Goal: Information Seeking & Learning: Learn about a topic

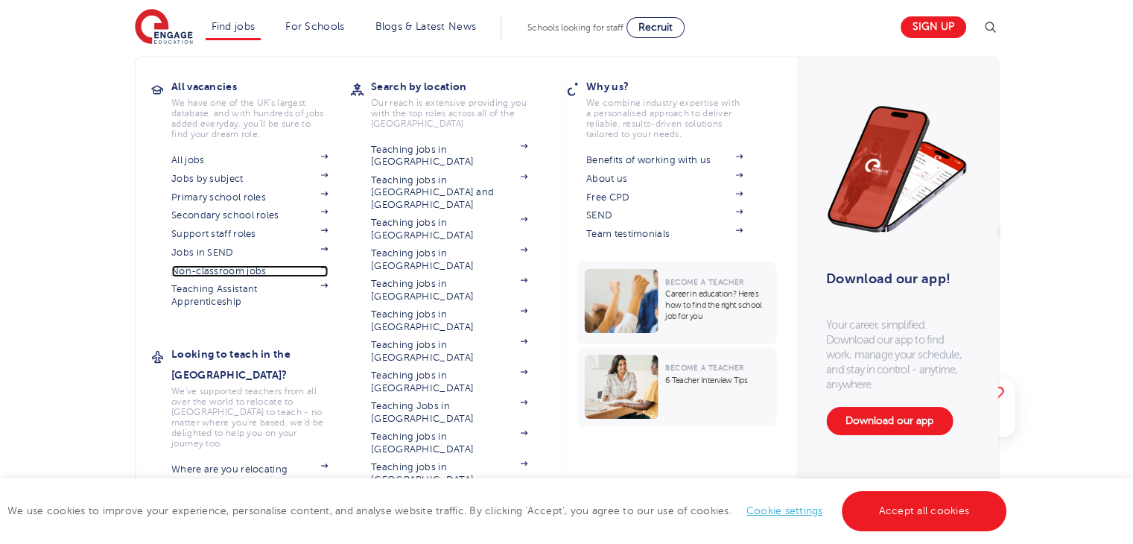
click at [242, 270] on link "Non-classroom jobs" at bounding box center [249, 271] width 156 height 12
click at [241, 233] on link "Support staff roles" at bounding box center [249, 234] width 156 height 12
click at [229, 272] on link "Non-classroom jobs" at bounding box center [249, 271] width 156 height 12
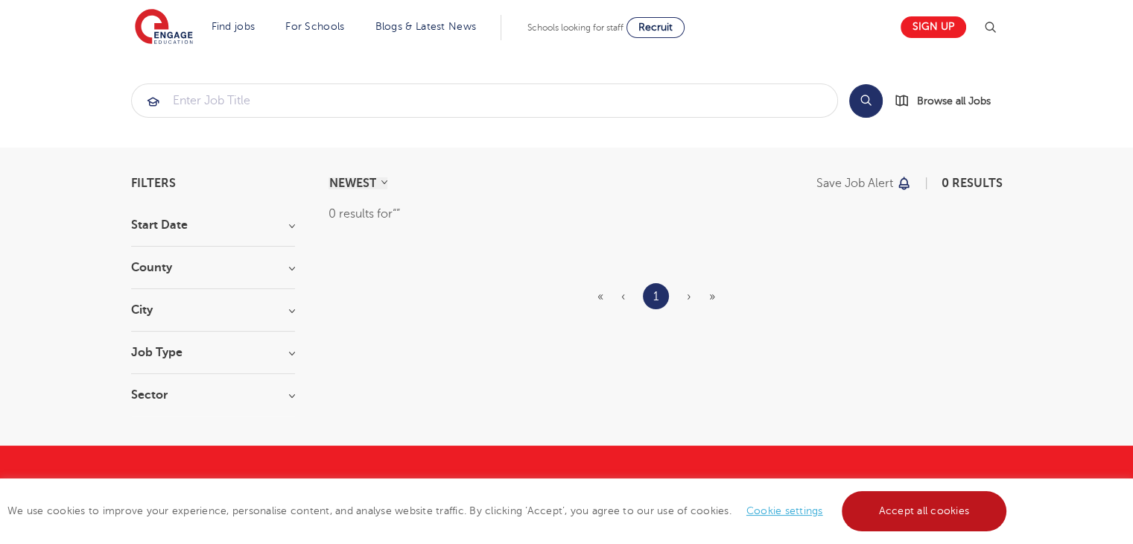
click at [939, 527] on link "Accept all cookies" at bounding box center [924, 511] width 165 height 40
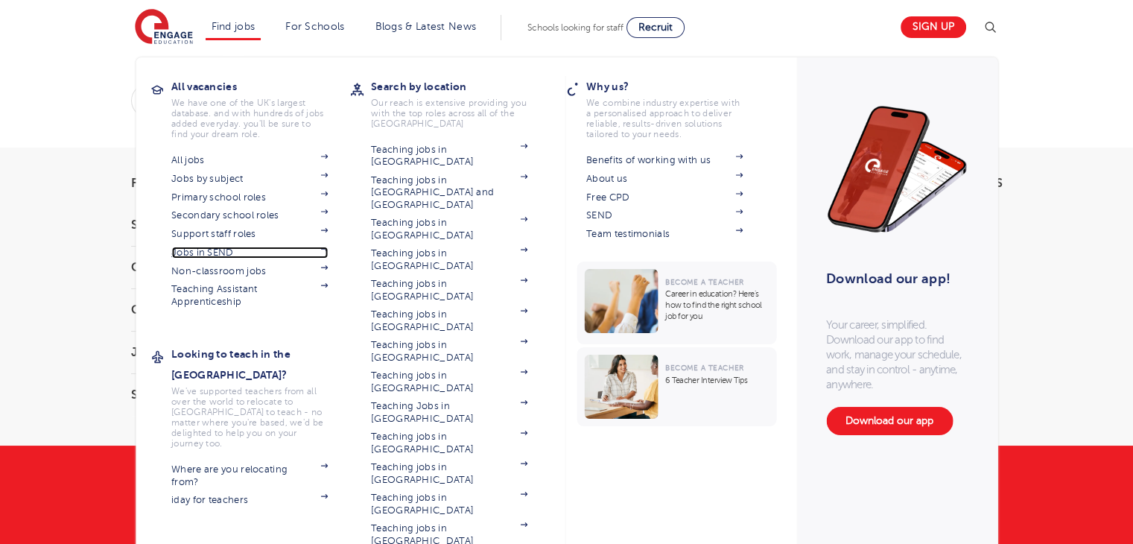
click at [212, 252] on link "Jobs in SEND" at bounding box center [249, 253] width 156 height 12
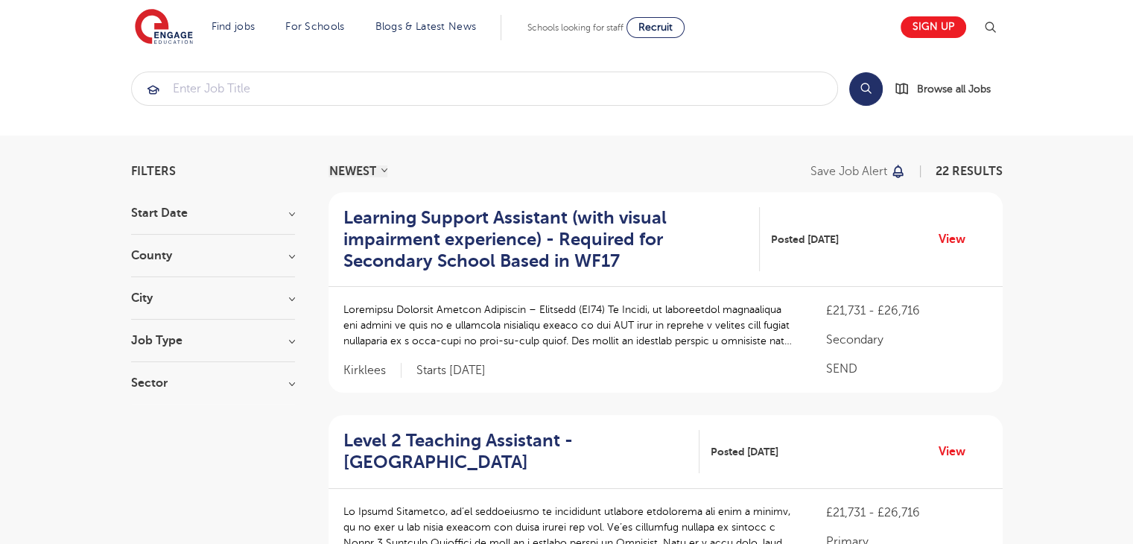
scroll to position [37, 0]
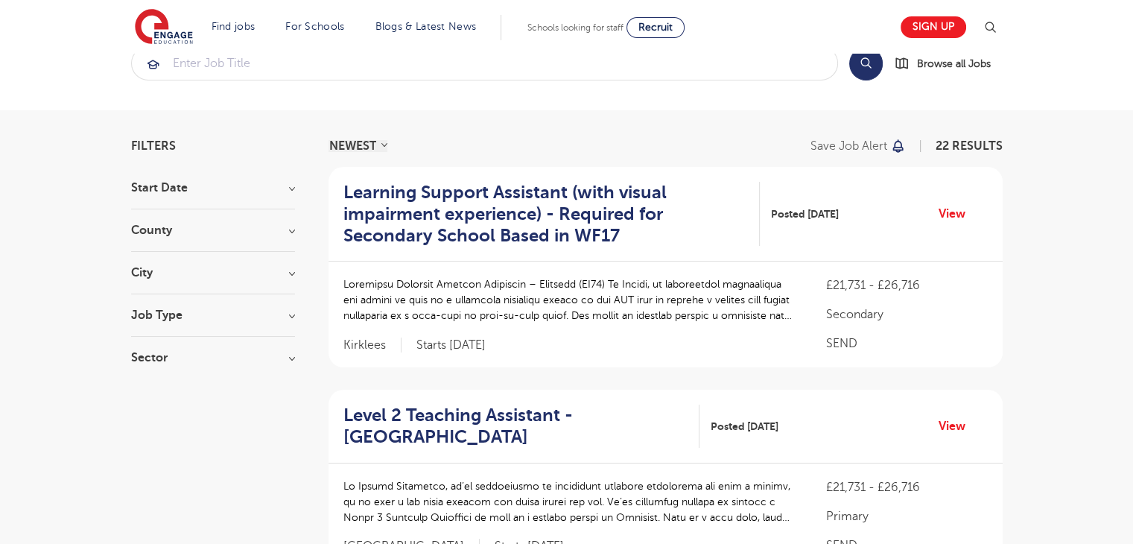
click at [279, 278] on div "City Leeds 11 Kirklees 8 Lambeth 1 Wakefield 1 Show more" at bounding box center [213, 281] width 164 height 28
click at [284, 275] on h3 "City" at bounding box center [213, 273] width 164 height 12
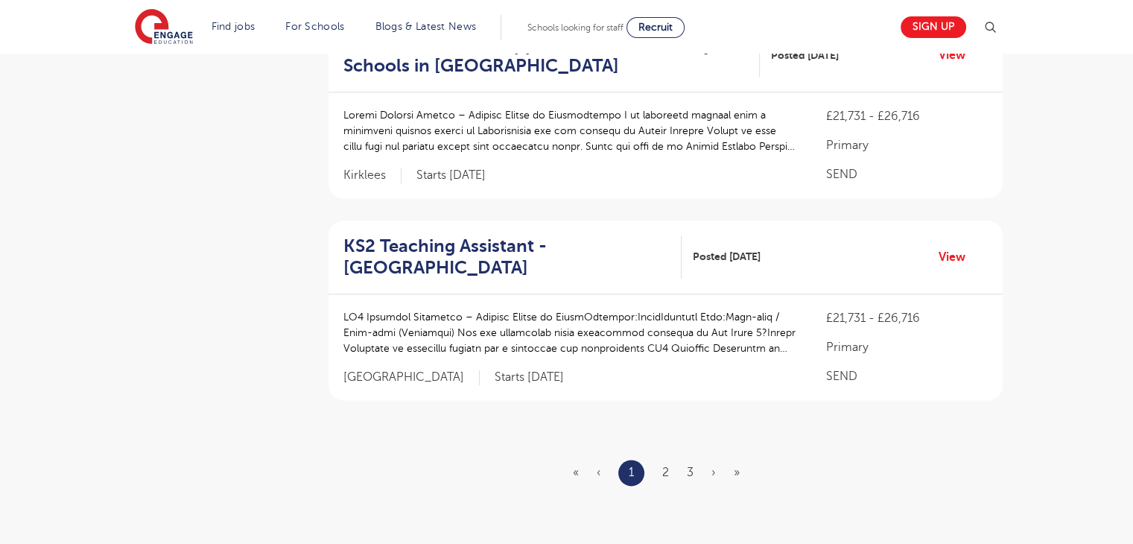
scroll to position [1799, 0]
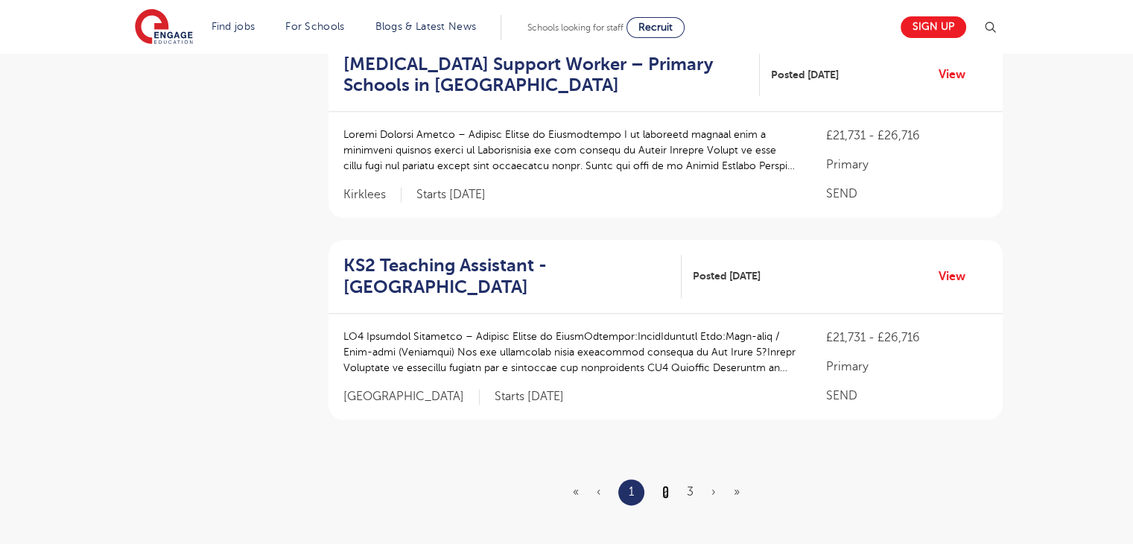
click at [663, 490] on link "2" at bounding box center [665, 491] width 7 height 13
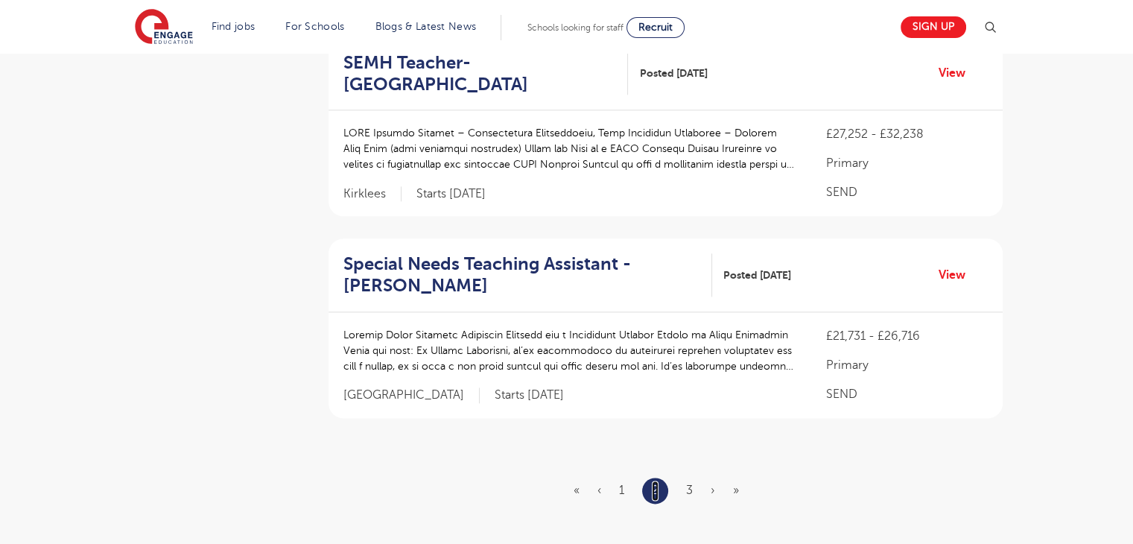
scroll to position [1789, 0]
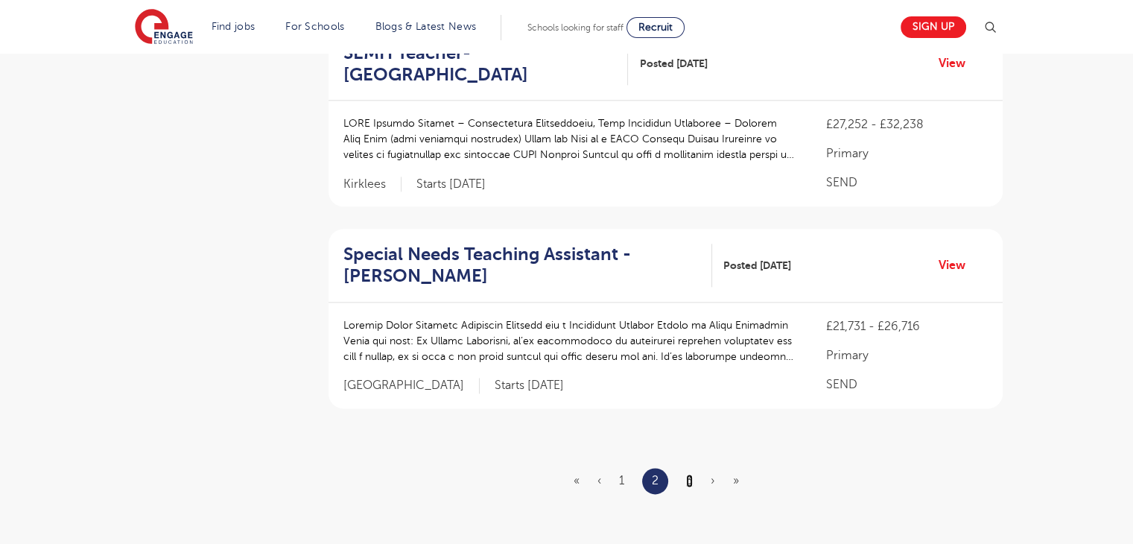
click at [686, 474] on link "3" at bounding box center [689, 480] width 7 height 13
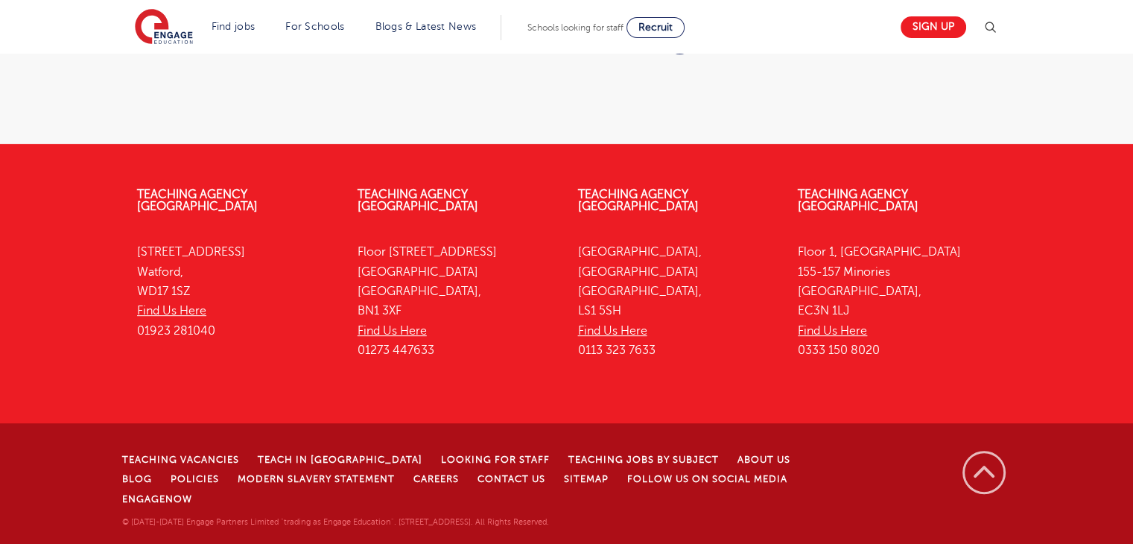
scroll to position [0, 0]
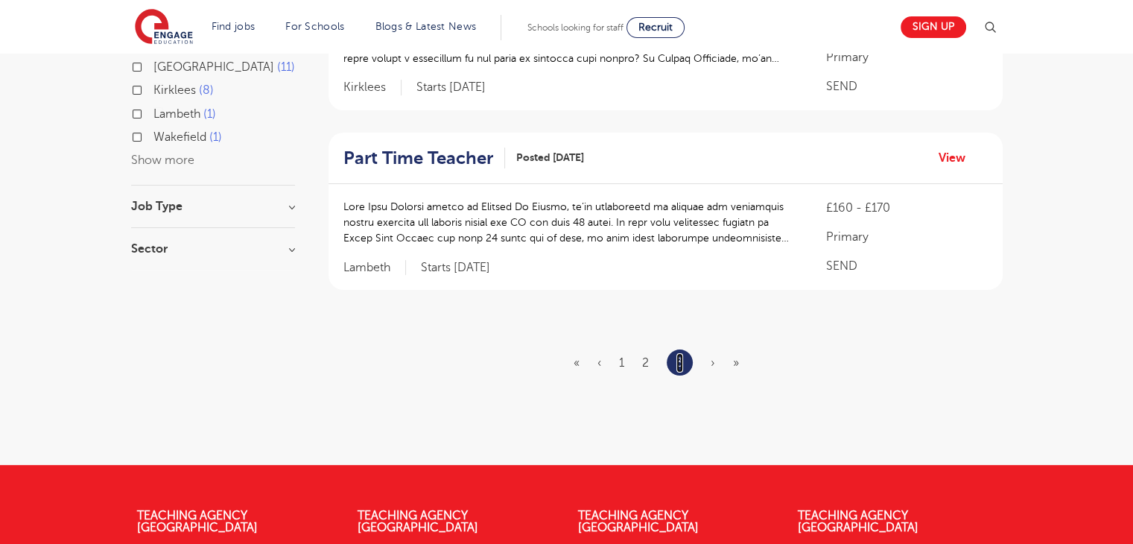
scroll to position [272, 0]
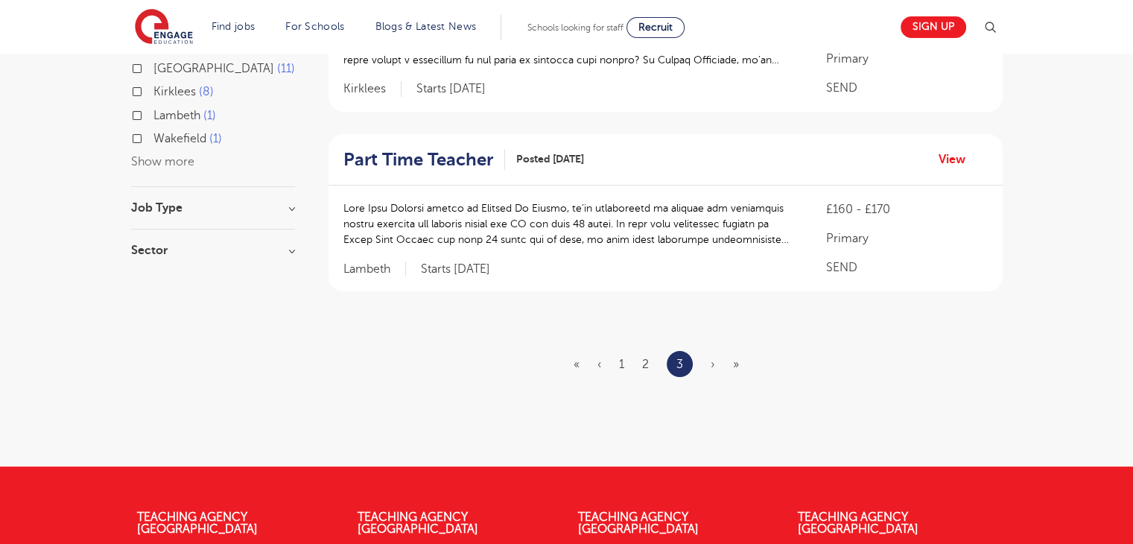
click at [617, 370] on ul "« ‹ 1 2 3 › »" at bounding box center [664, 364] width 183 height 26
click at [622, 357] on link "1" at bounding box center [621, 363] width 5 height 13
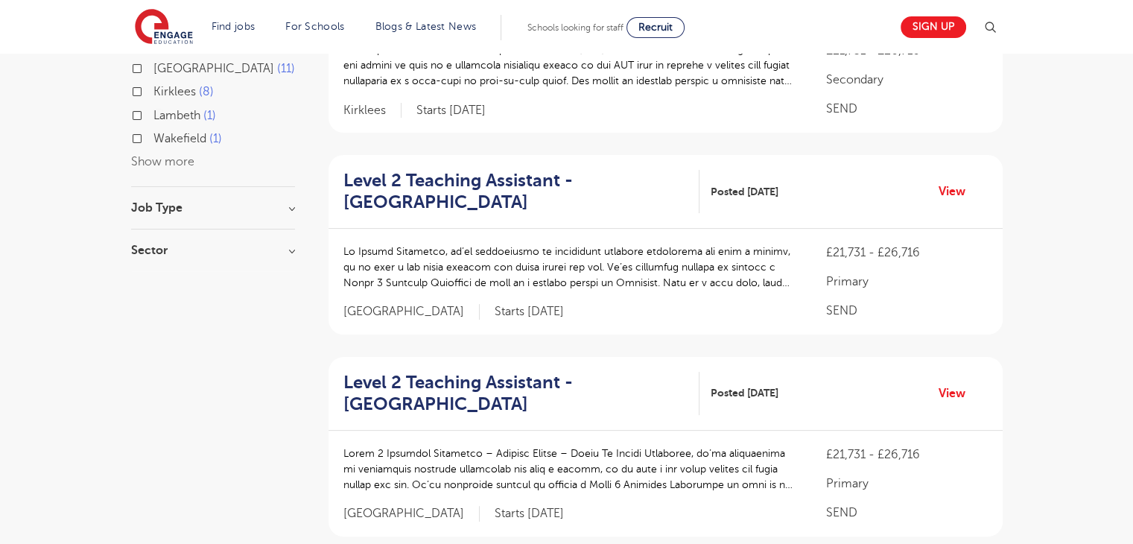
scroll to position [0, 0]
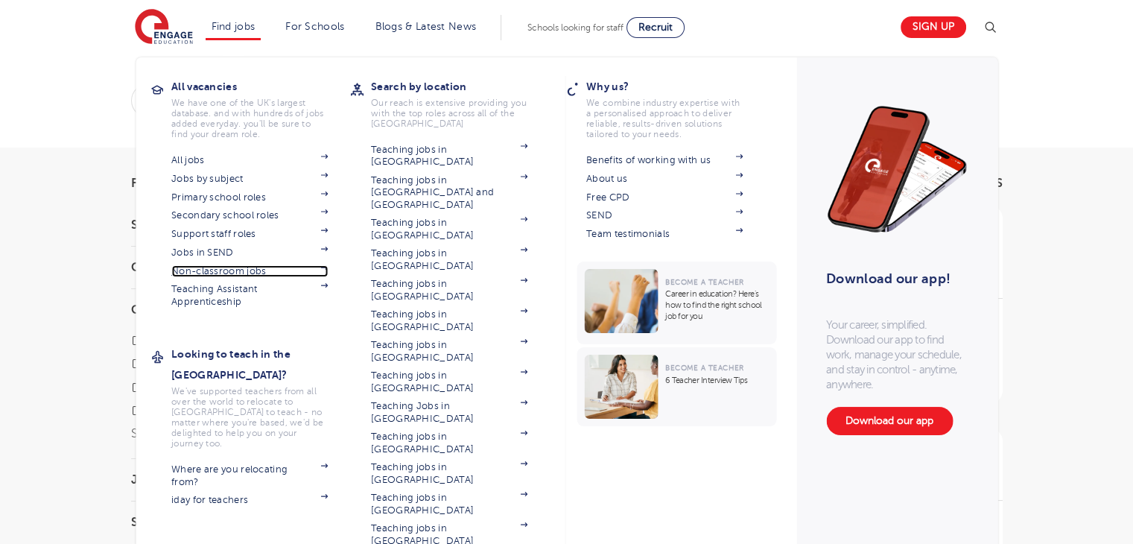
click at [238, 265] on link "Non-classroom jobs" at bounding box center [249, 271] width 156 height 12
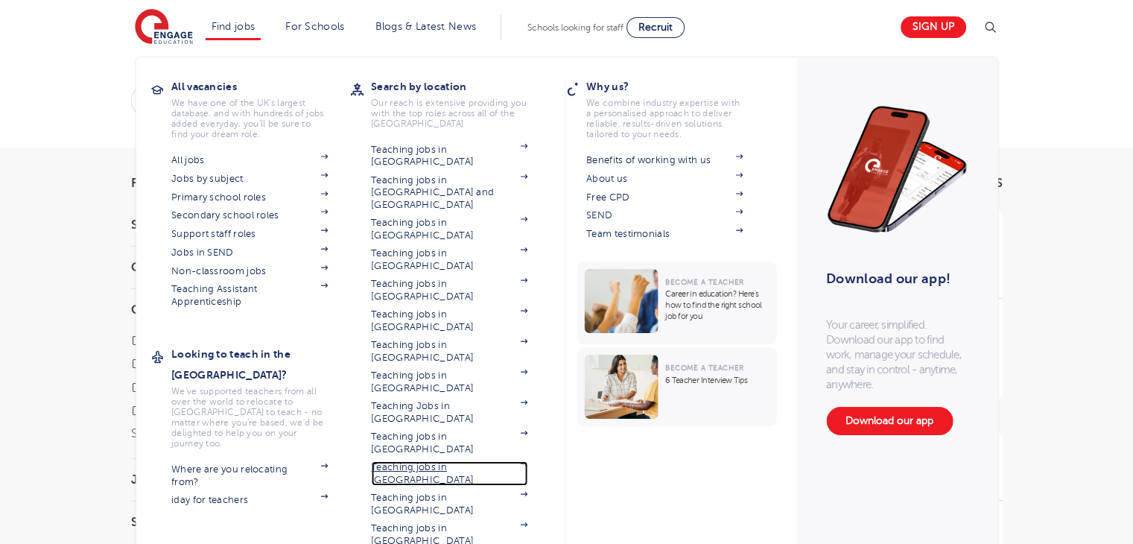
click at [427, 461] on link "Teaching jobs in [GEOGRAPHIC_DATA]" at bounding box center [449, 473] width 156 height 25
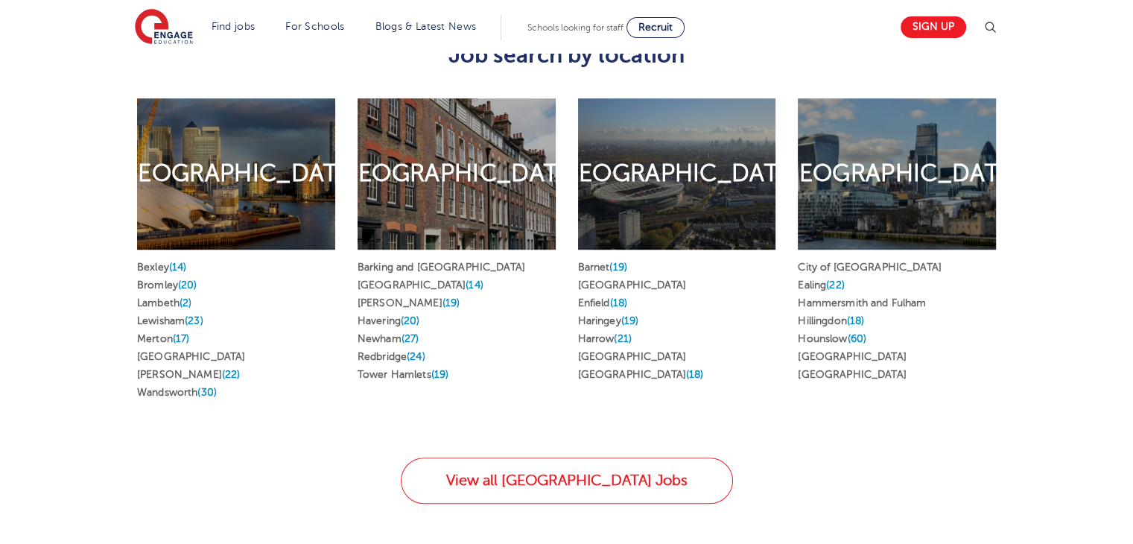
scroll to position [824, 0]
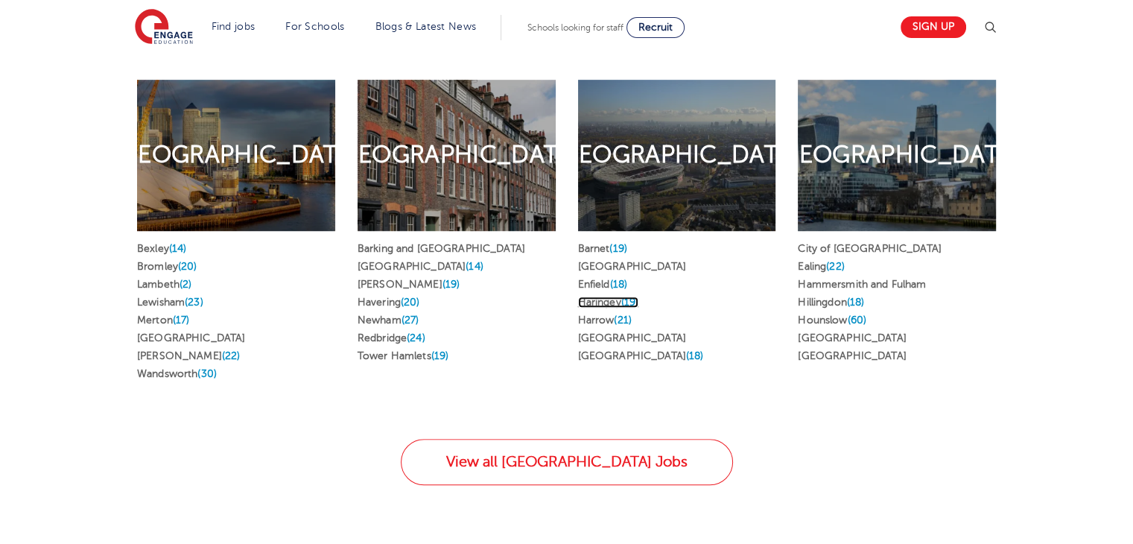
click at [608, 296] on link "Haringey (19)" at bounding box center [608, 301] width 61 height 11
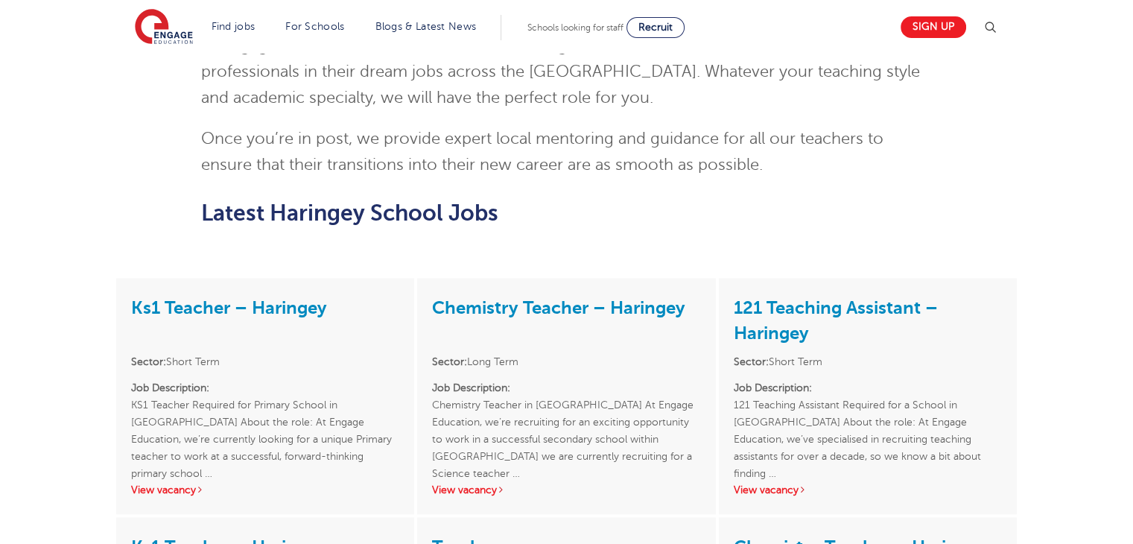
scroll to position [1595, 0]
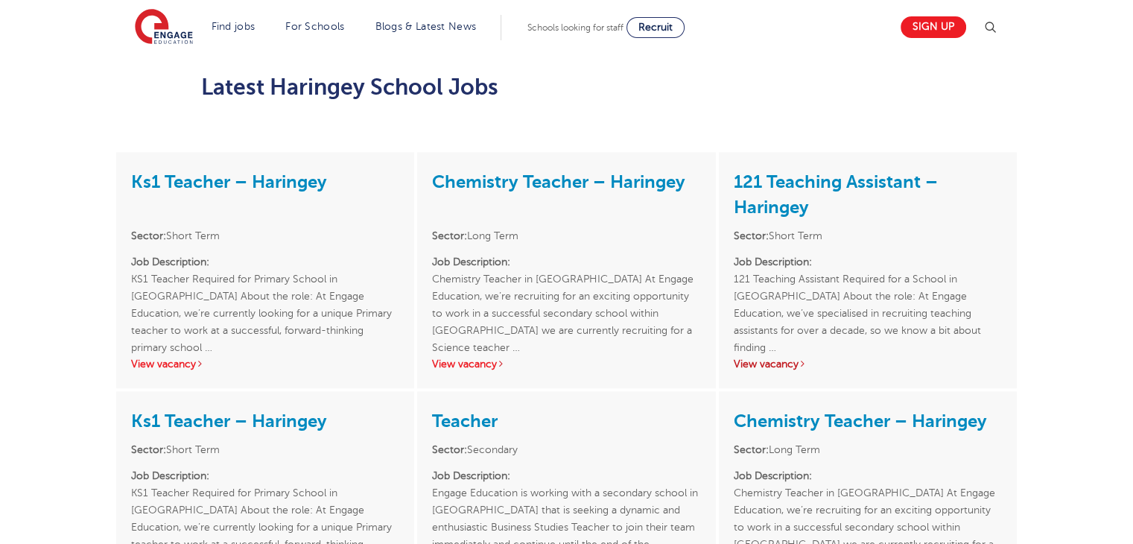
click at [799, 358] on link "View vacancy" at bounding box center [770, 363] width 73 height 11
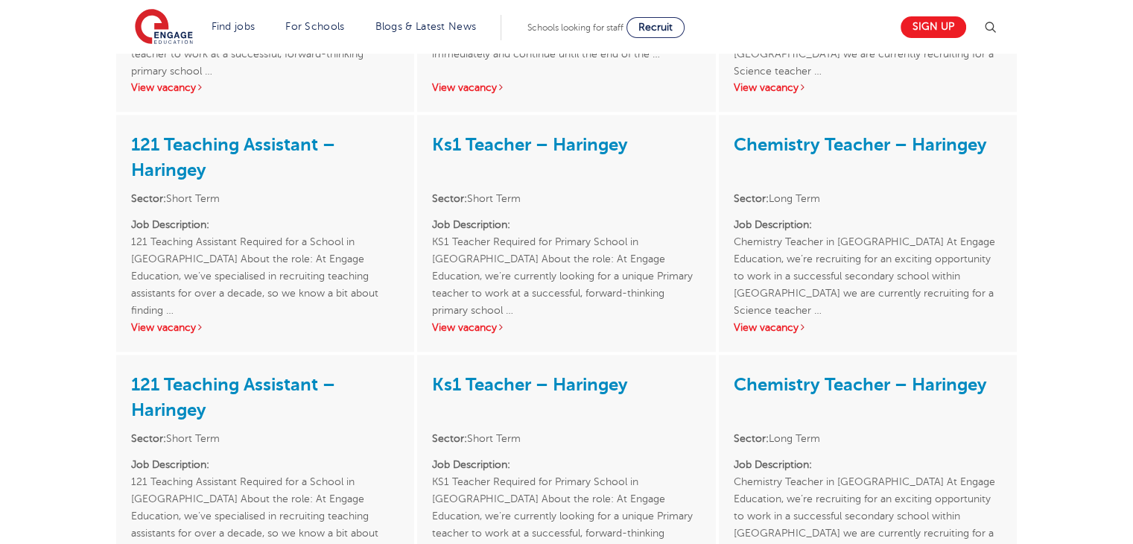
scroll to position [2134, 0]
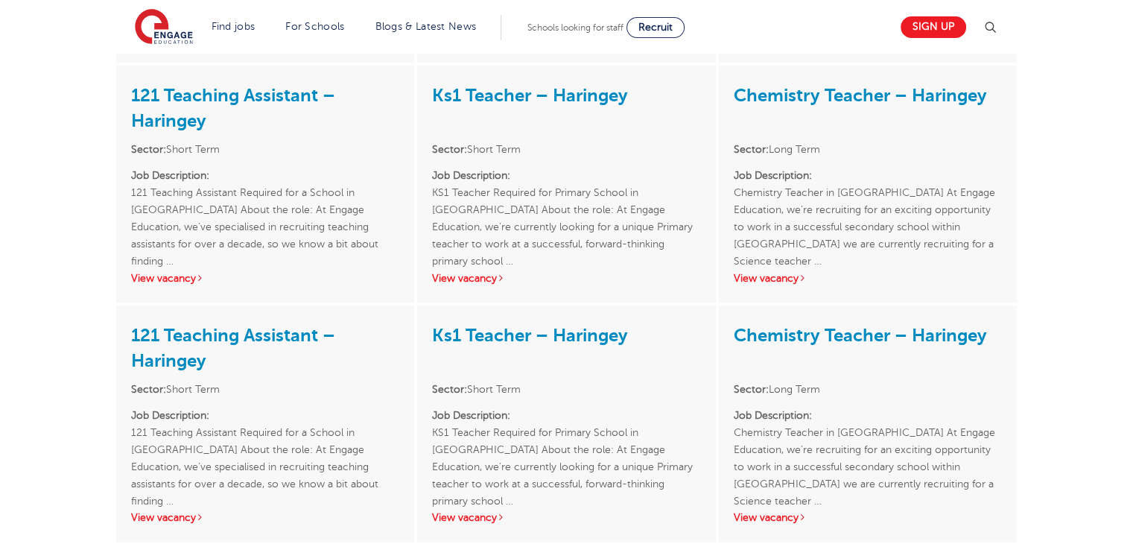
click at [171, 236] on div "121 Teaching Assistant – Haringey Sector: Short Term Job Description: 121 Teach…" at bounding box center [265, 184] width 298 height 236
click at [168, 273] on link "View vacancy" at bounding box center [167, 278] width 73 height 11
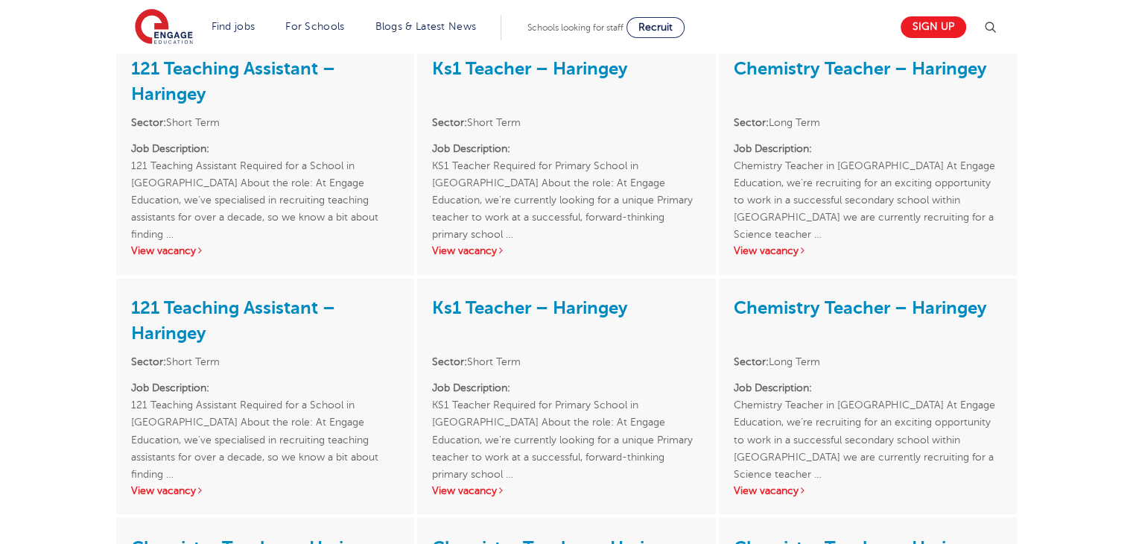
scroll to position [2403, 0]
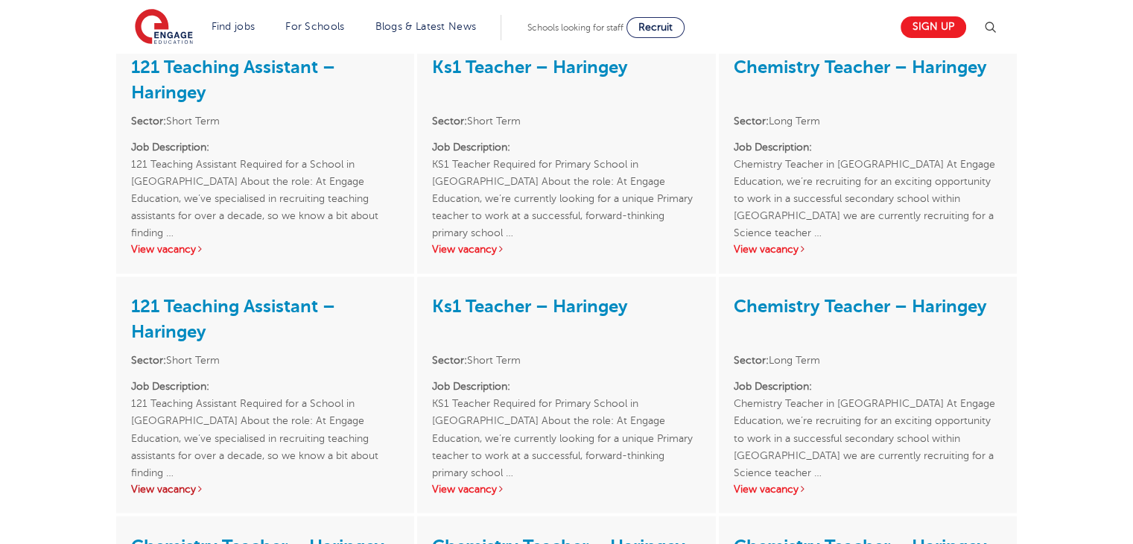
click at [167, 483] on link "View vacancy" at bounding box center [167, 488] width 73 height 11
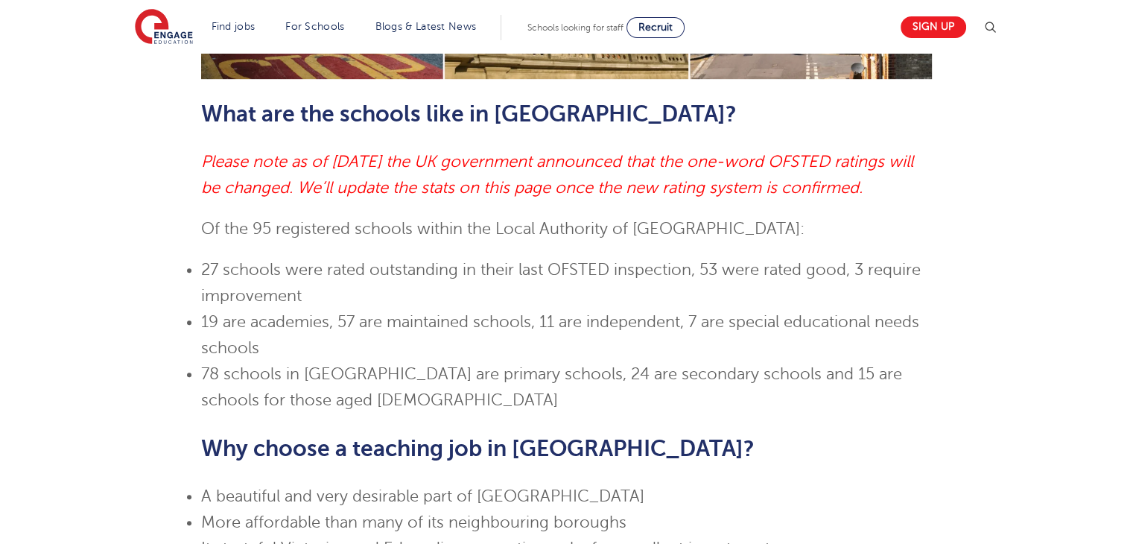
scroll to position [0, 0]
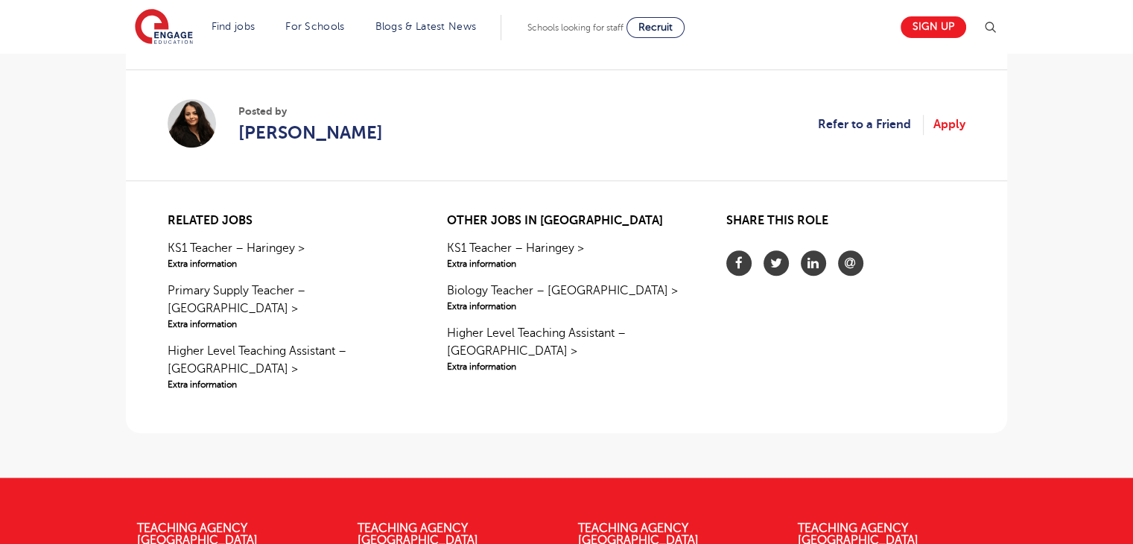
scroll to position [1311, 0]
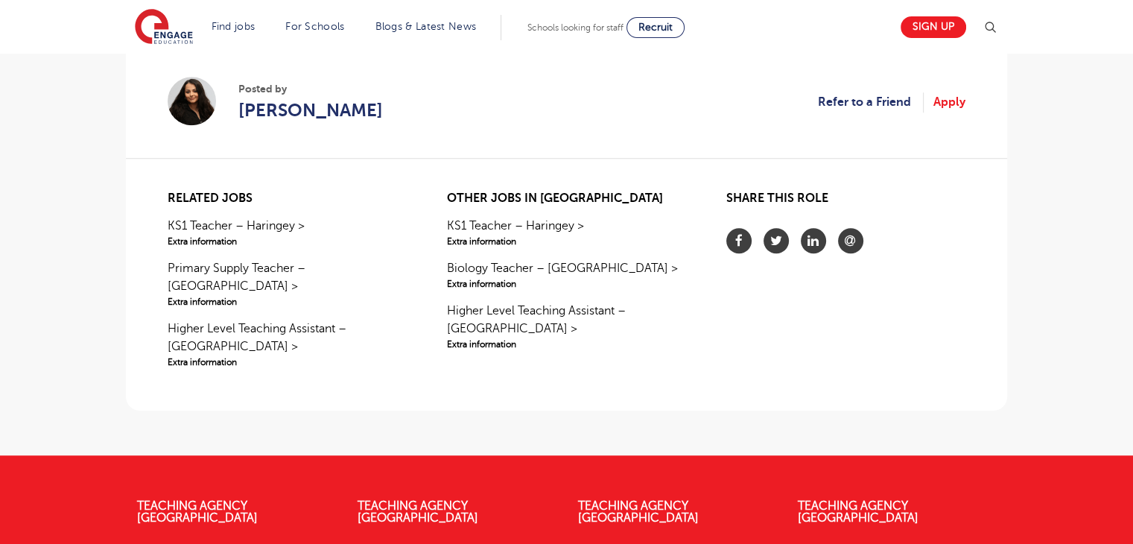
drag, startPoint x: 1143, startPoint y: 41, endPoint x: 1139, endPoint y: 361, distance: 320.3
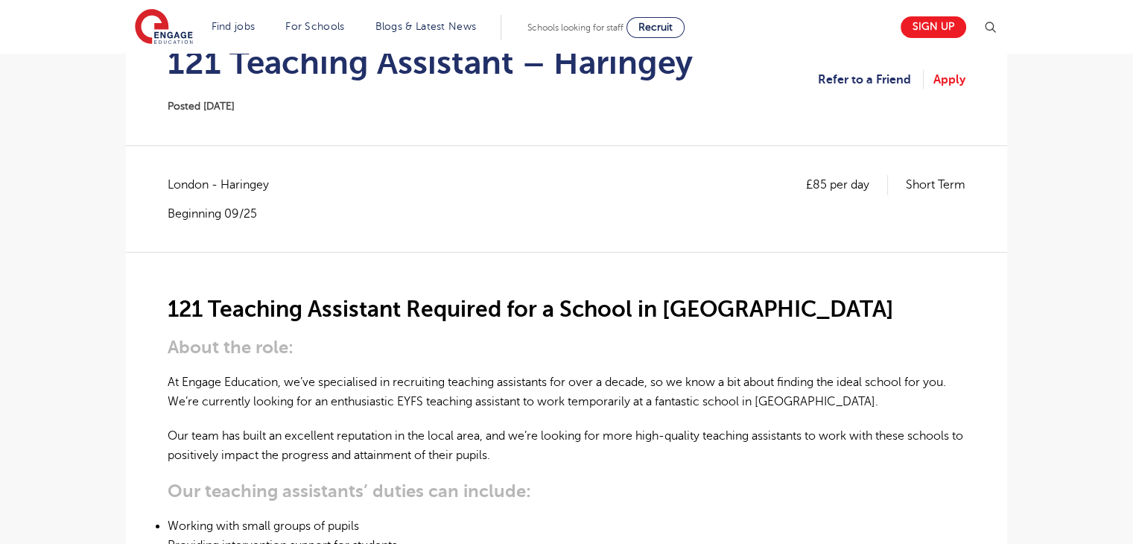
scroll to position [254, 0]
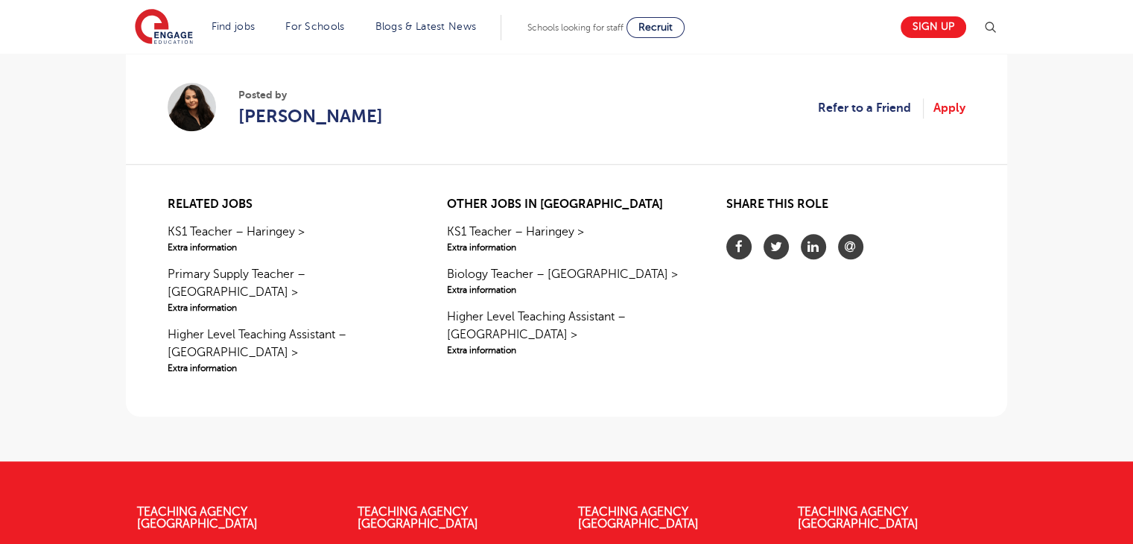
scroll to position [1303, 0]
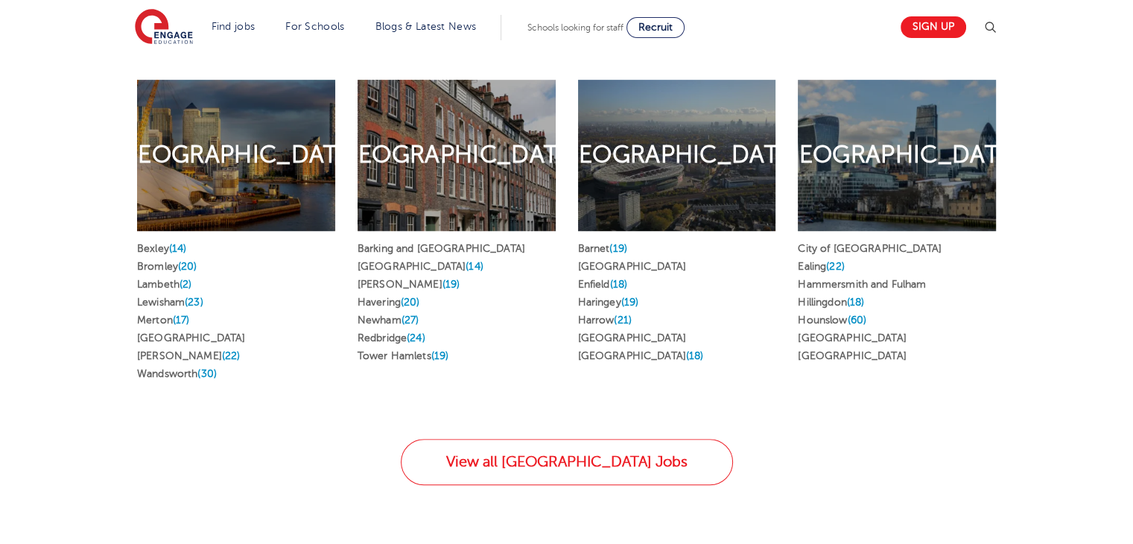
scroll to position [824, 0]
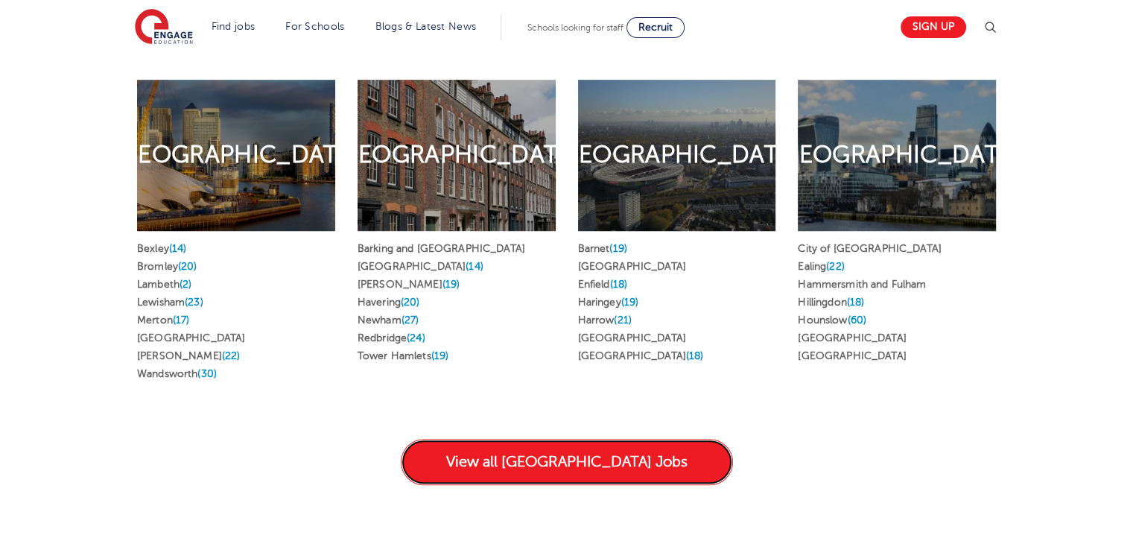
click at [575, 440] on link "View all [GEOGRAPHIC_DATA] Jobs" at bounding box center [567, 462] width 332 height 46
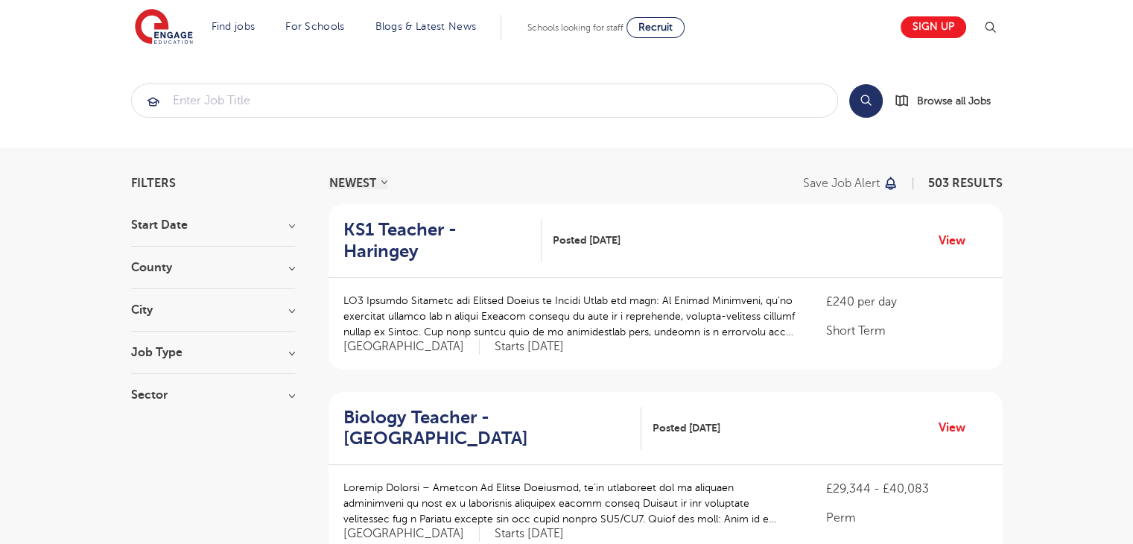
click at [276, 346] on h3 "Job Type" at bounding box center [213, 352] width 164 height 12
click at [276, 412] on h3 "Sector" at bounding box center [213, 410] width 164 height 12
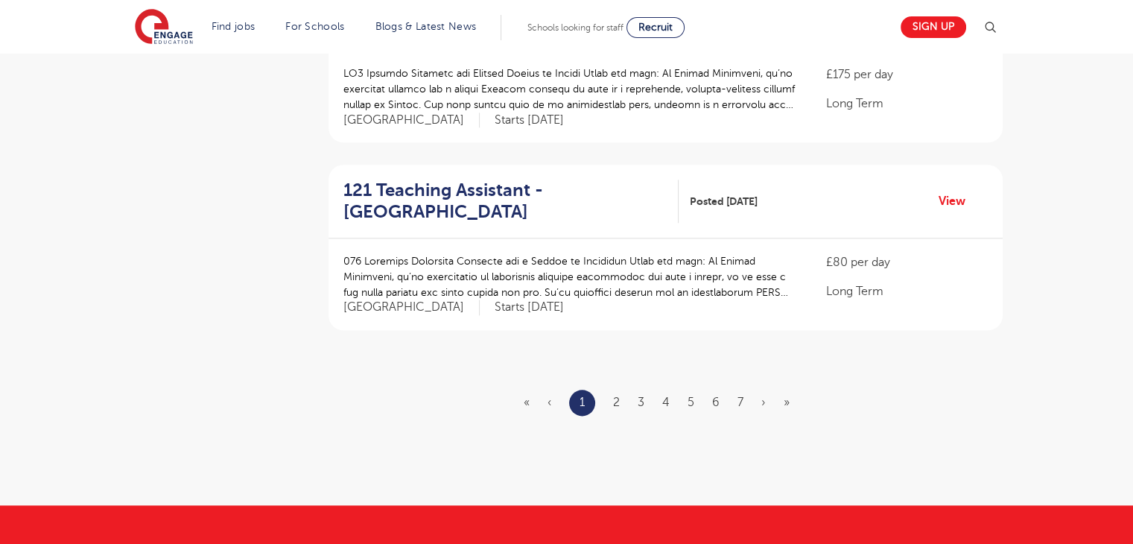
scroll to position [1723, 0]
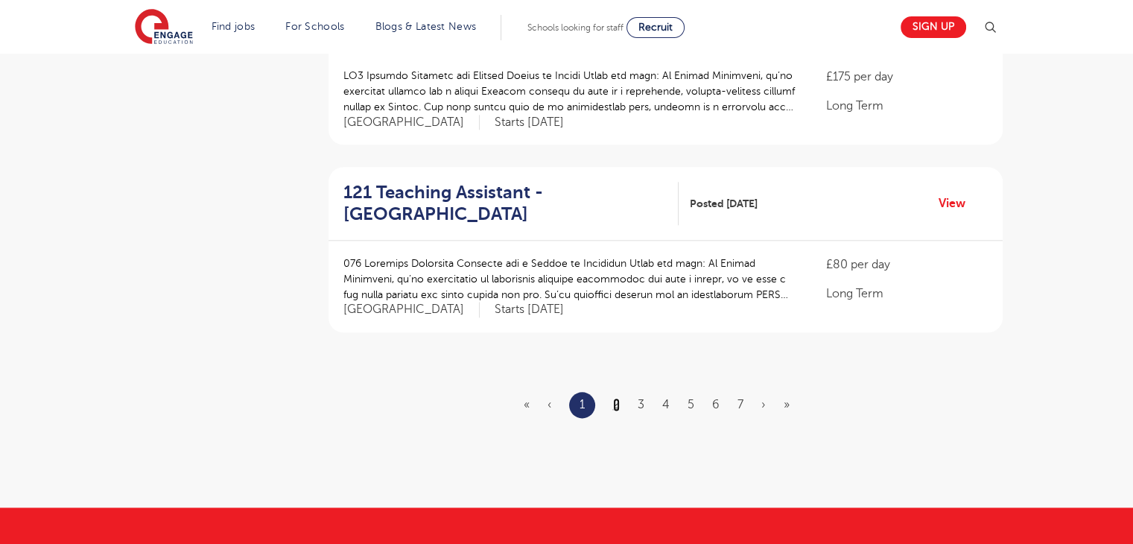
click at [613, 398] on link "2" at bounding box center [616, 404] width 7 height 13
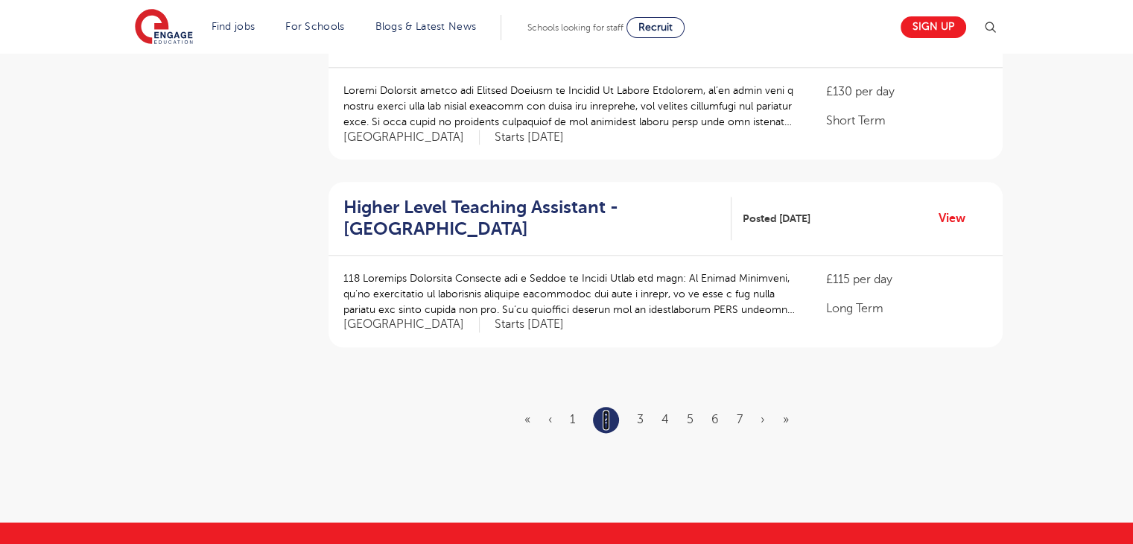
scroll to position [1720, 0]
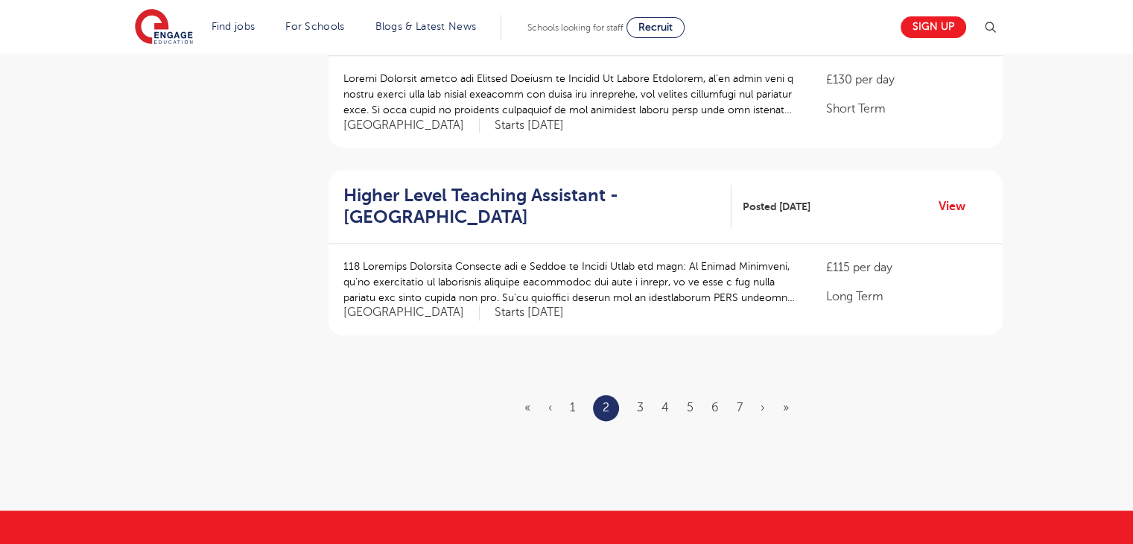
click at [635, 395] on ul "« ‹ 1 2 3 4 5 6 7 › »" at bounding box center [665, 408] width 282 height 26
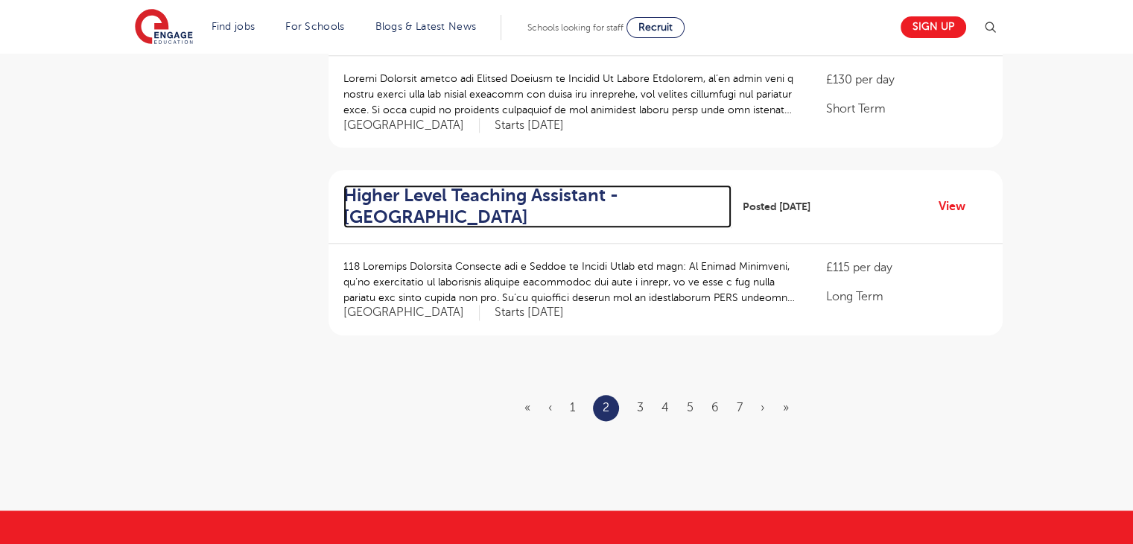
click at [566, 185] on h2 "Higher Level Teaching Assistant - Newham" at bounding box center [531, 206] width 377 height 43
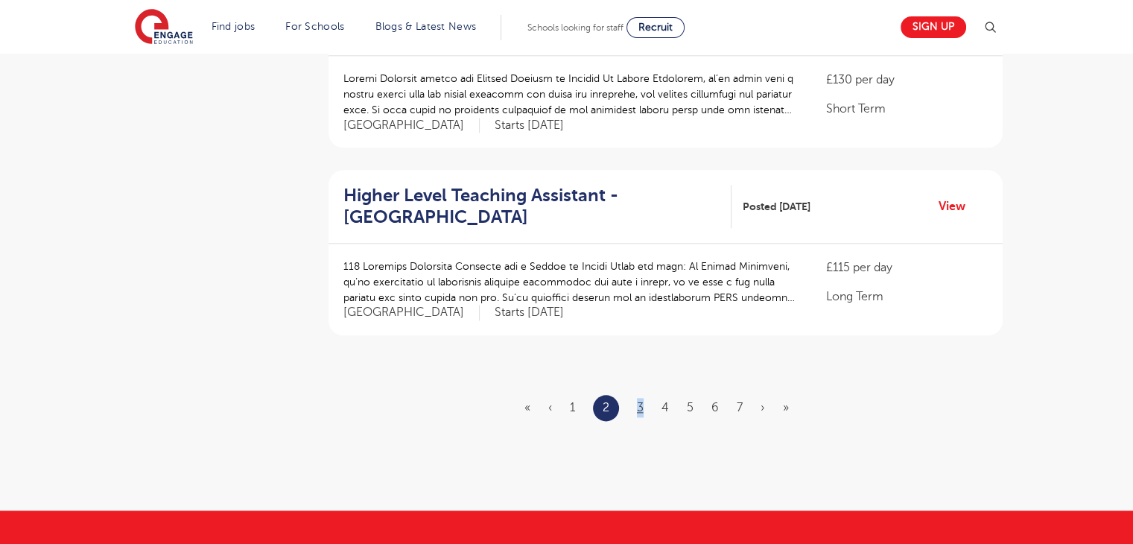
drag, startPoint x: 646, startPoint y: 384, endPoint x: 637, endPoint y: 382, distance: 9.2
click at [637, 395] on ul "« ‹ 1 2 3 4 5 6 7 › »" at bounding box center [665, 408] width 282 height 26
click at [637, 401] on link "3" at bounding box center [640, 407] width 7 height 13
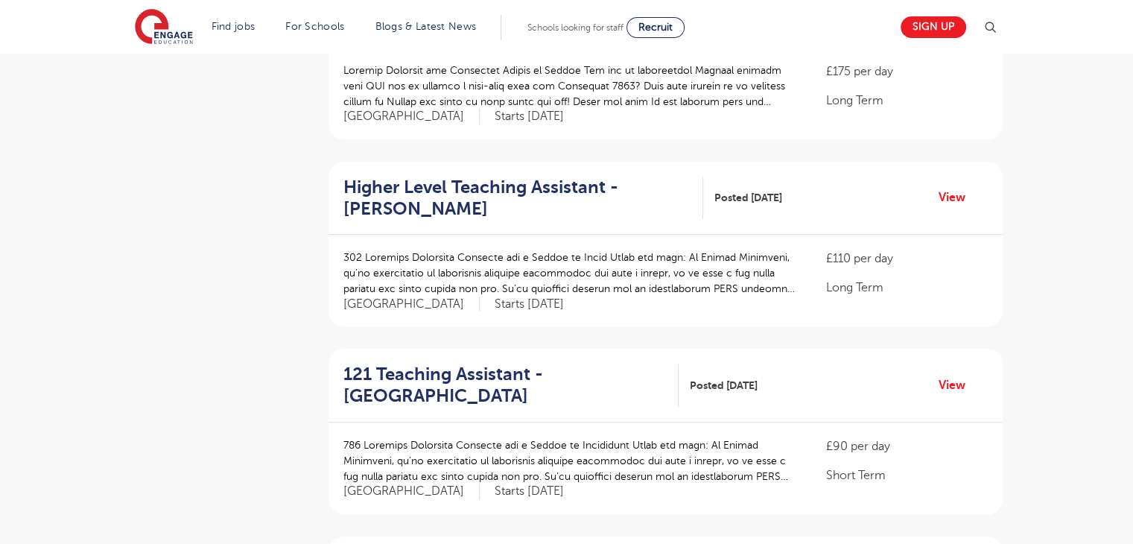
scroll to position [611, 0]
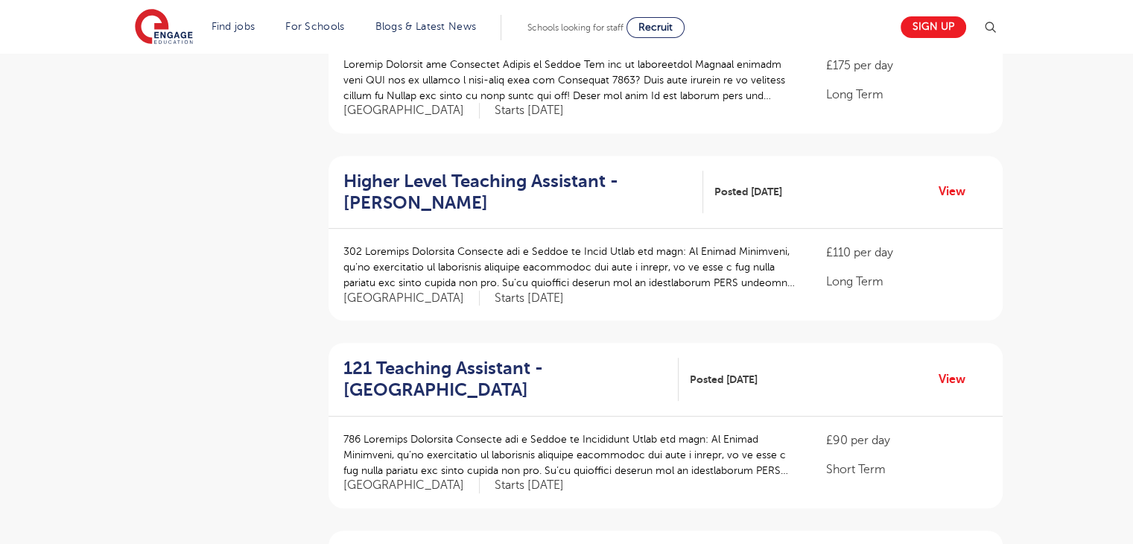
click at [952, 159] on div "Higher Level Teaching Assistant - Brent Posted 08/09/25 View" at bounding box center [665, 193] width 674 height 74
click at [956, 182] on link "View" at bounding box center [957, 191] width 38 height 19
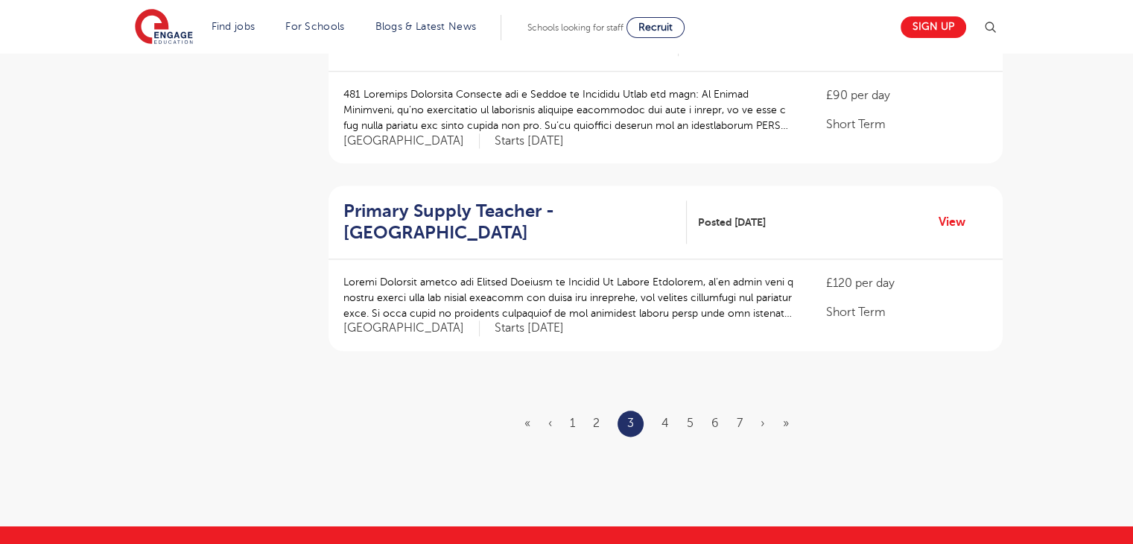
scroll to position [1708, 0]
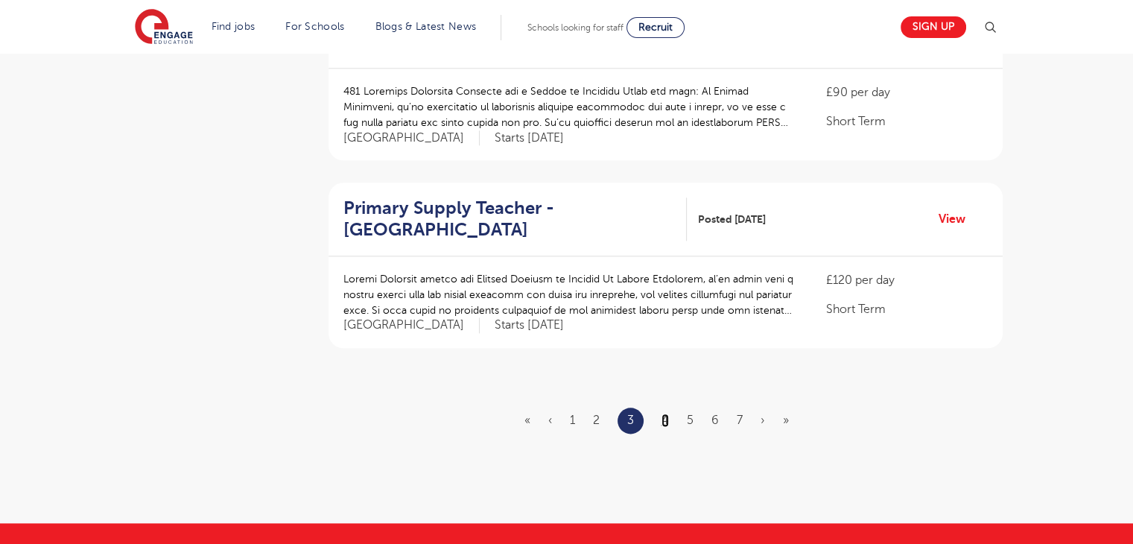
click at [662, 413] on link "4" at bounding box center [664, 419] width 7 height 13
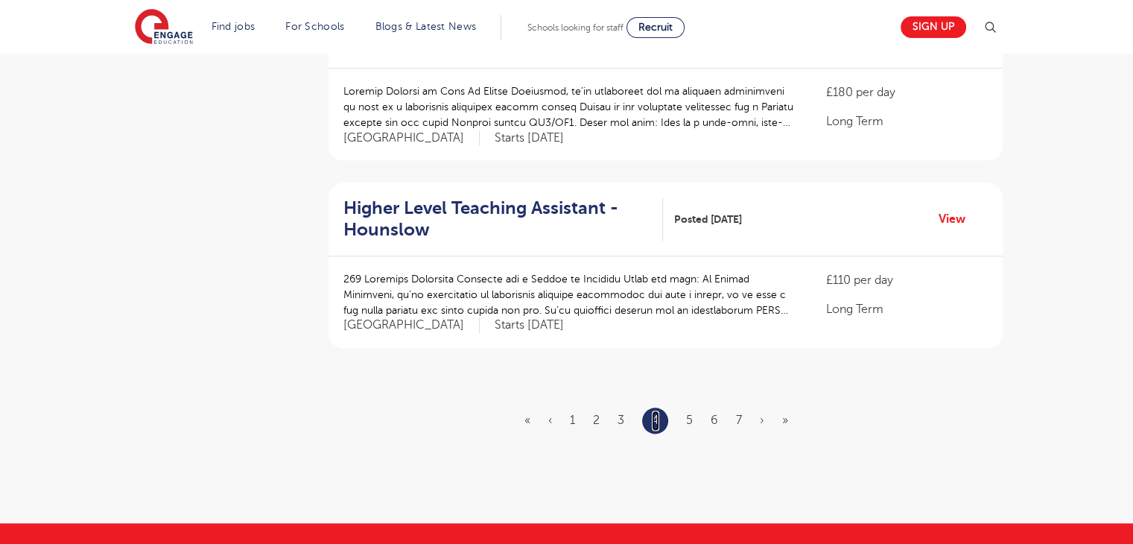
scroll to position [0, 0]
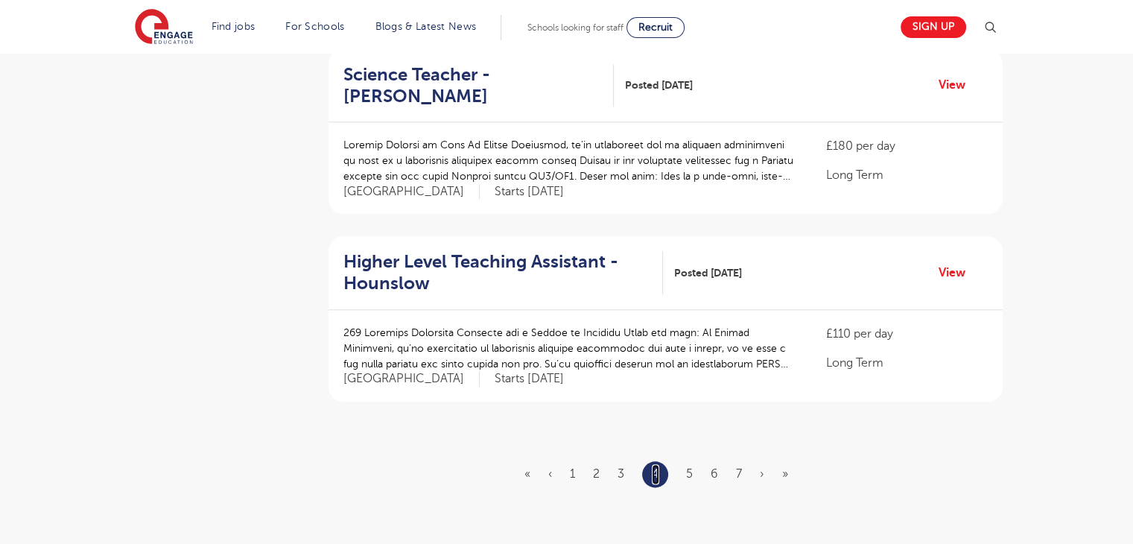
scroll to position [1687, 0]
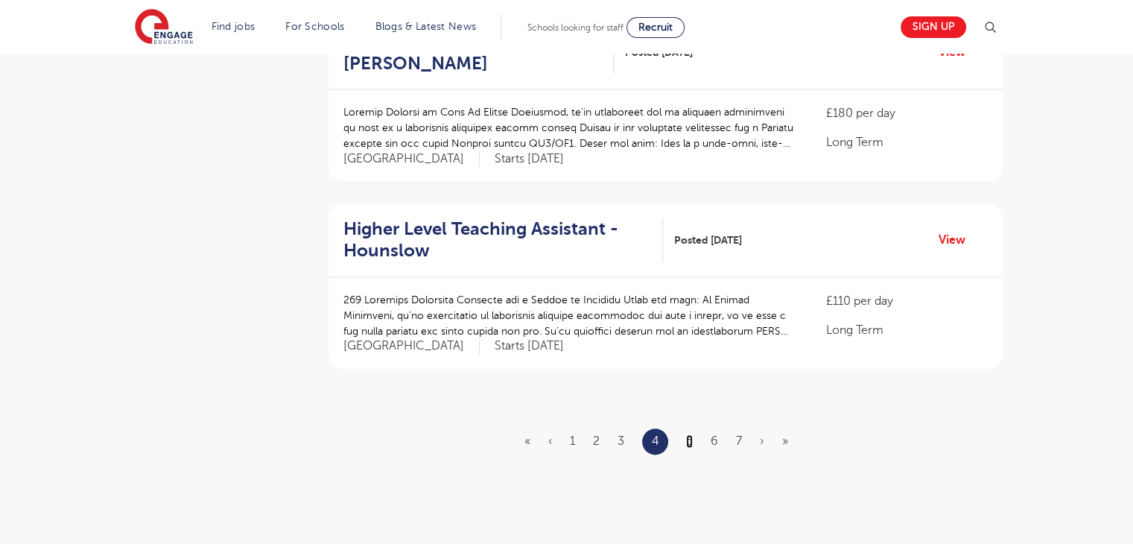
click at [688, 434] on link "5" at bounding box center [689, 440] width 7 height 13
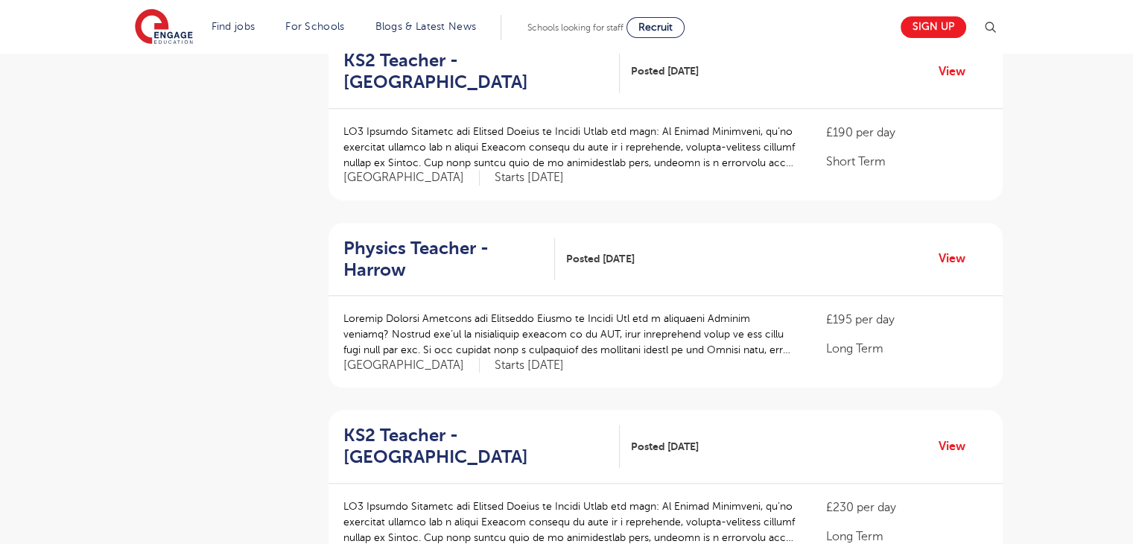
scroll to position [1694, 0]
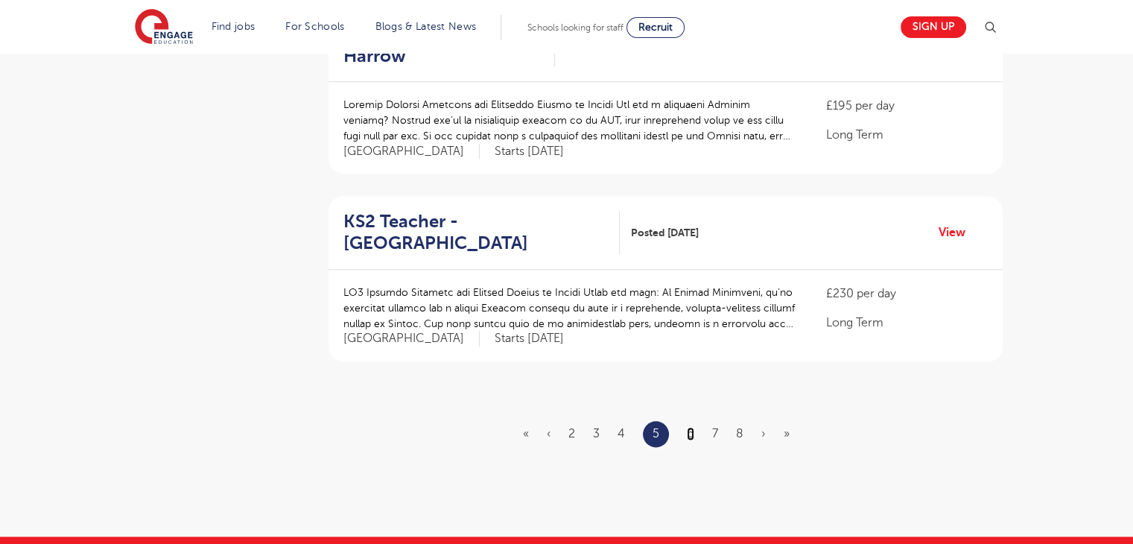
click at [688, 427] on link "6" at bounding box center [690, 433] width 7 height 13
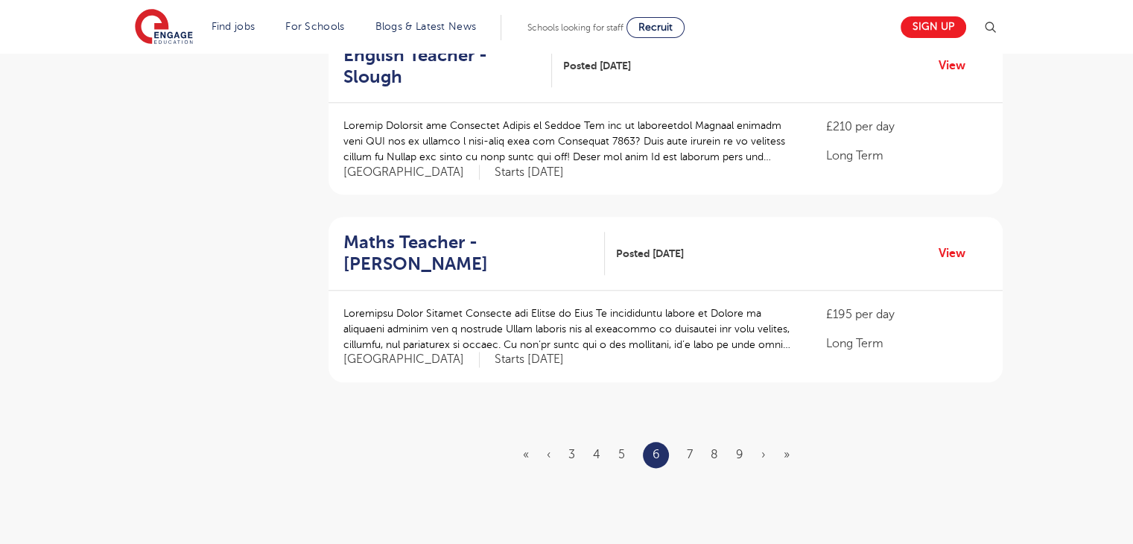
scroll to position [1731, 0]
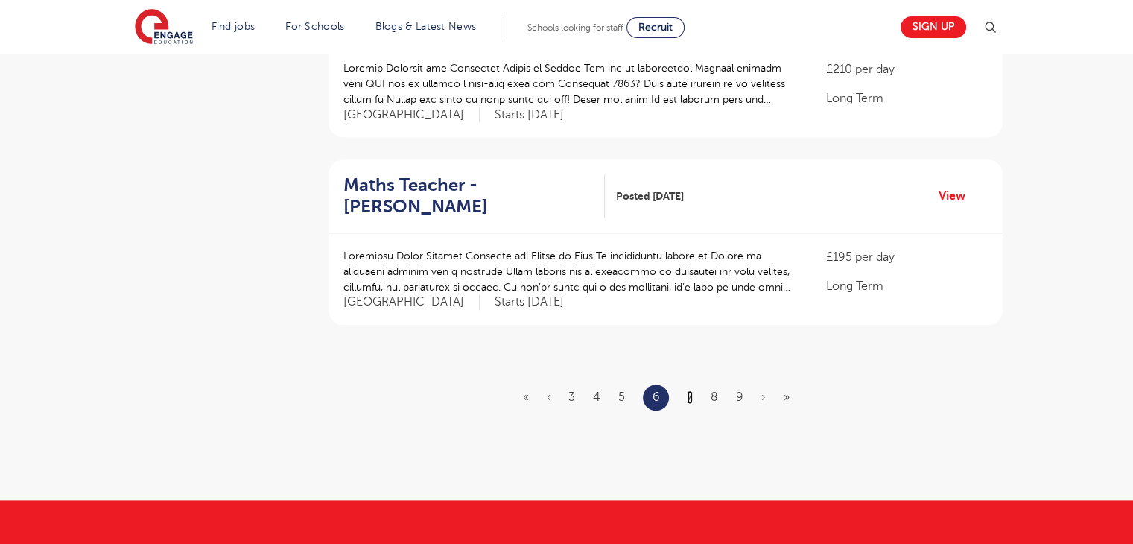
click at [691, 390] on link "7" at bounding box center [690, 396] width 6 height 13
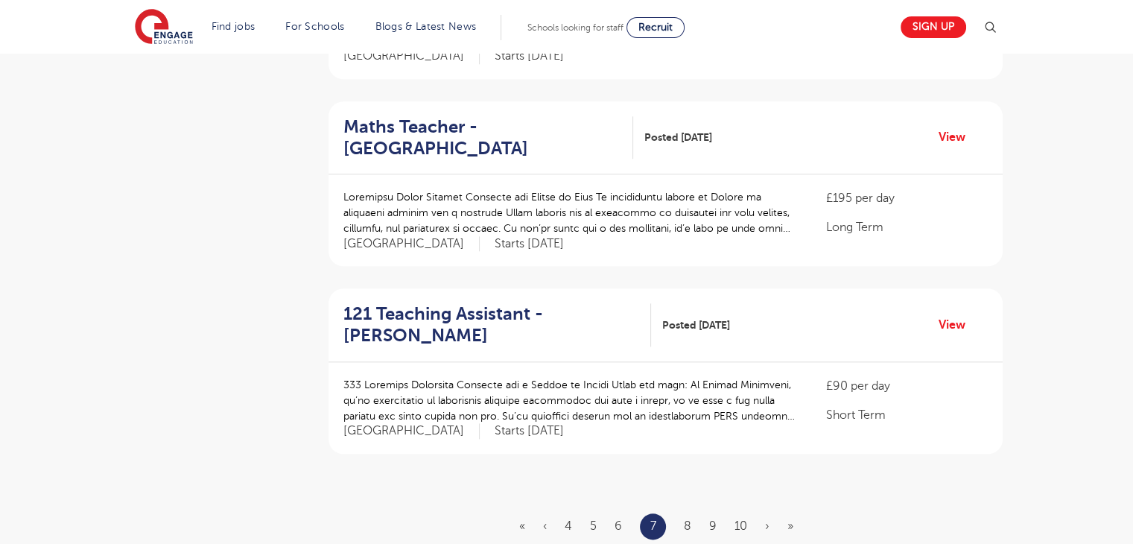
scroll to position [1728, 0]
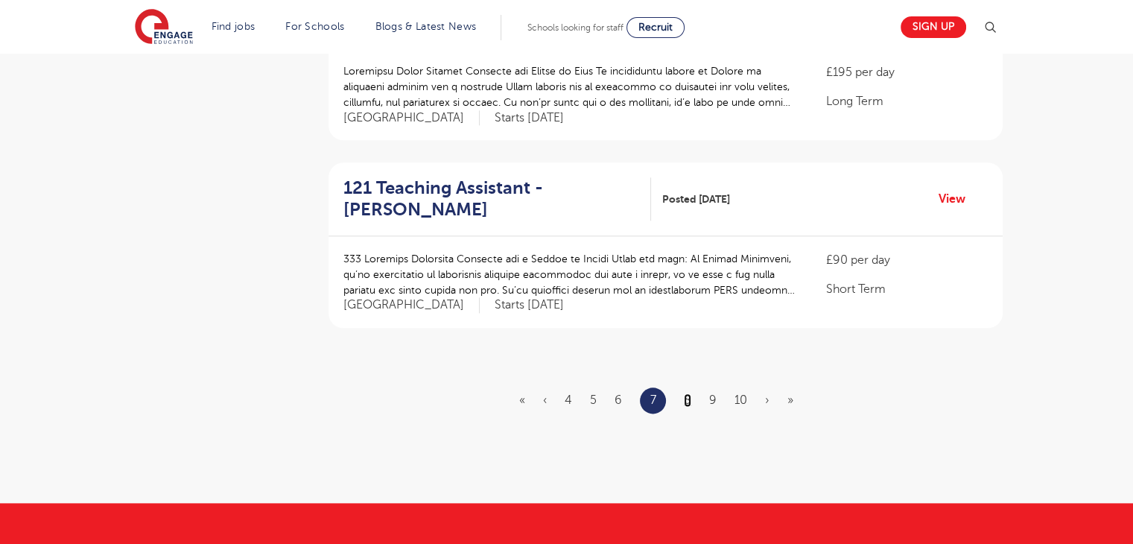
click at [687, 393] on link "8" at bounding box center [687, 399] width 7 height 13
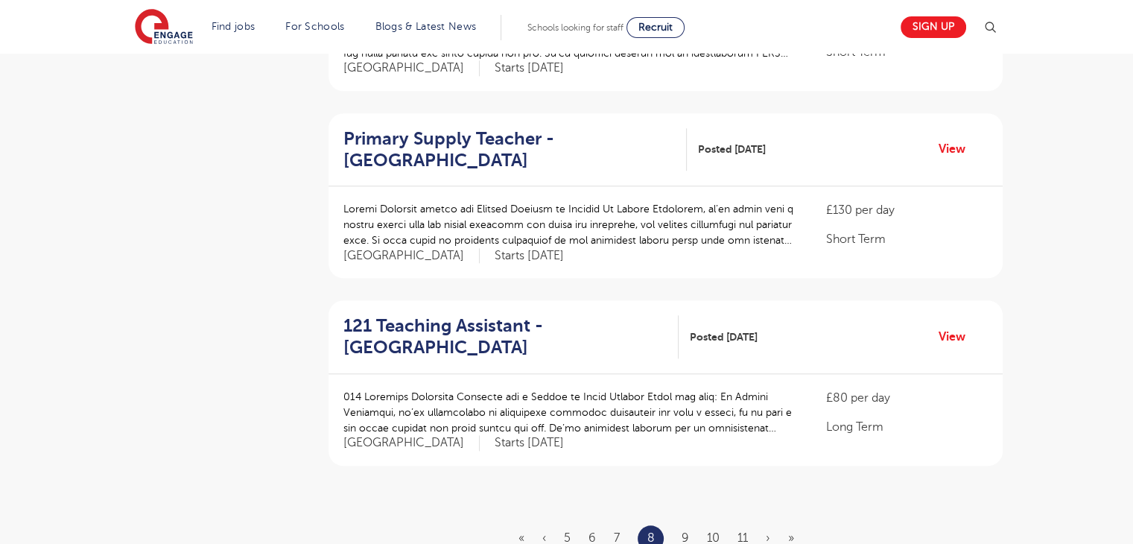
scroll to position [1609, 0]
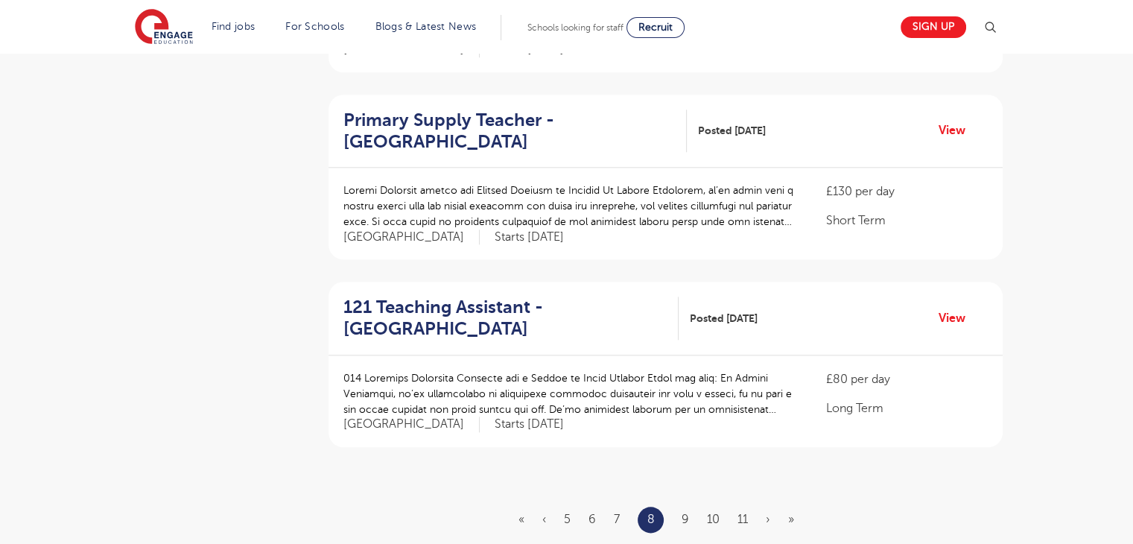
click at [680, 506] on ul "« ‹ 5 6 7 8 9 10 11 › »" at bounding box center [664, 519] width 293 height 26
click at [685, 512] on link "9" at bounding box center [684, 518] width 7 height 13
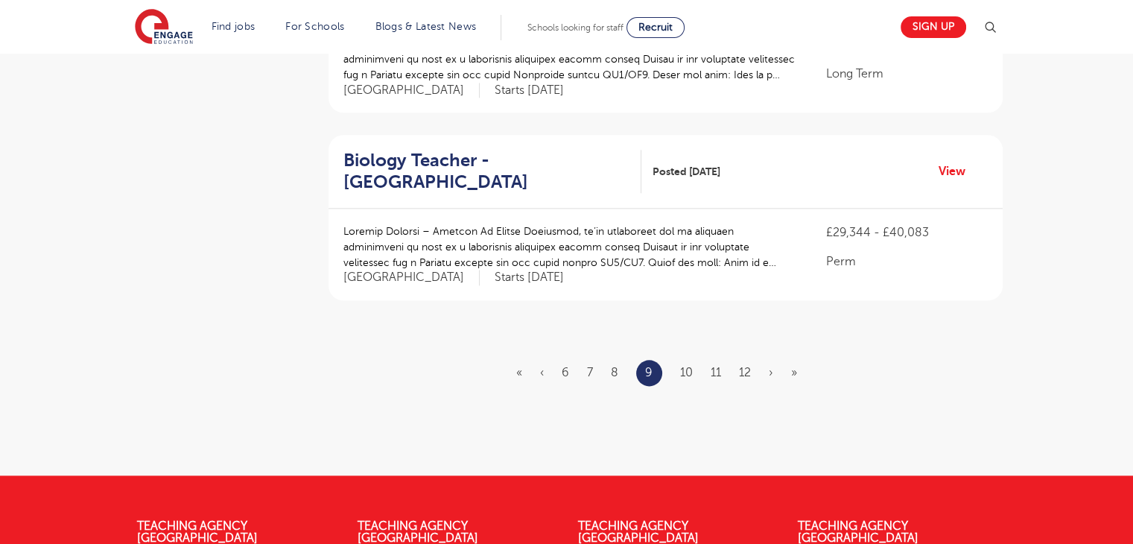
scroll to position [1758, 0]
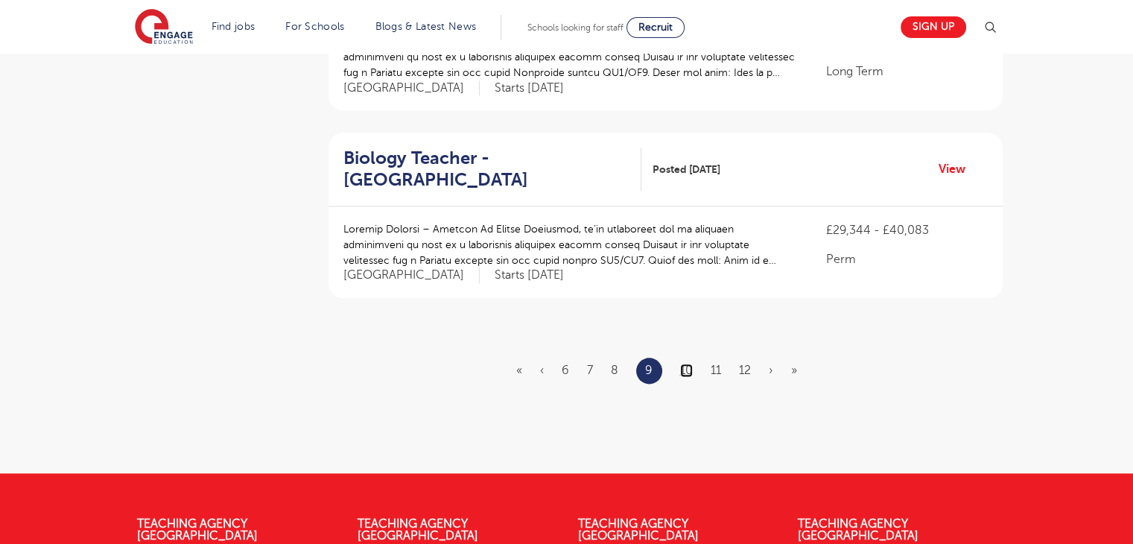
click at [691, 363] on link "10" at bounding box center [686, 369] width 13 height 13
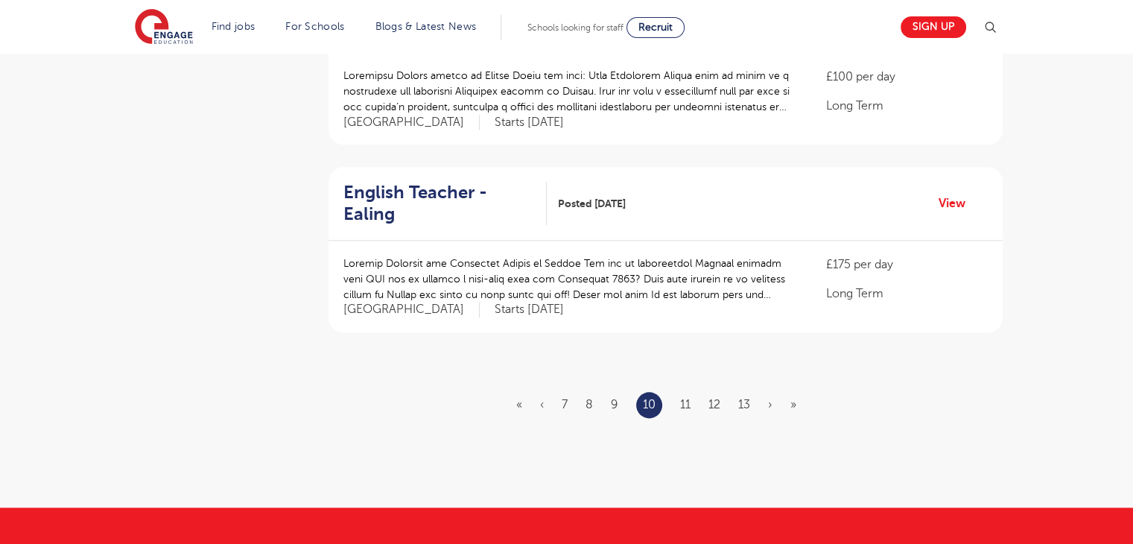
scroll to position [1728, 0]
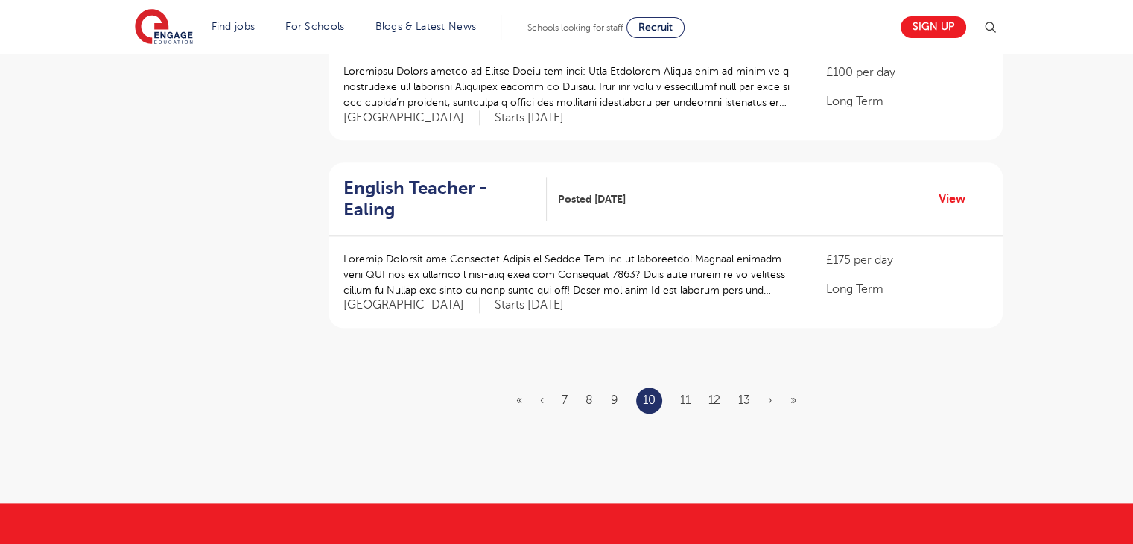
click at [687, 390] on li "11" at bounding box center [685, 399] width 10 height 19
click at [685, 393] on link "11" at bounding box center [685, 399] width 10 height 13
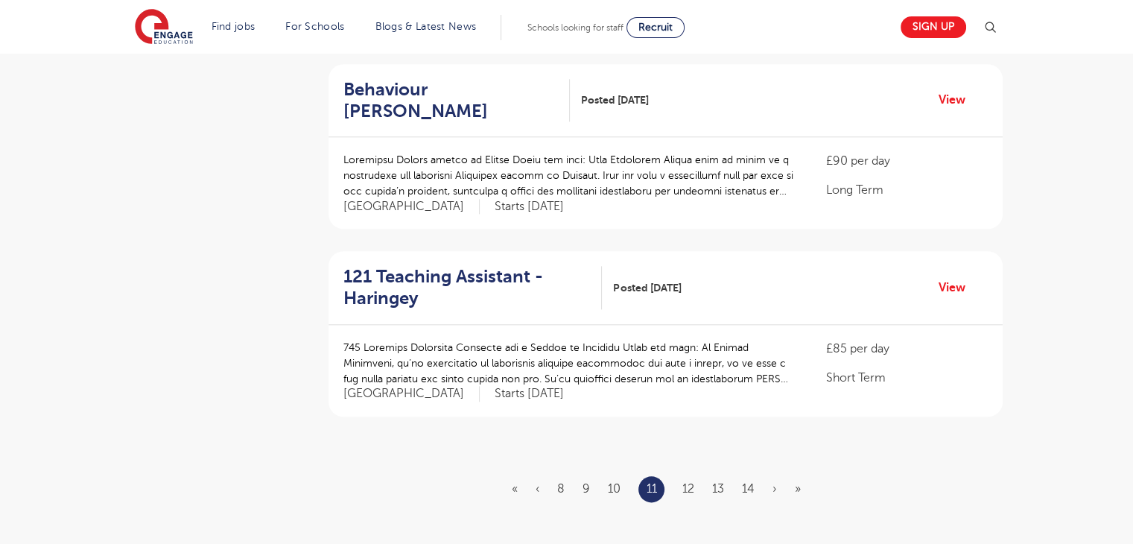
scroll to position [1638, 0]
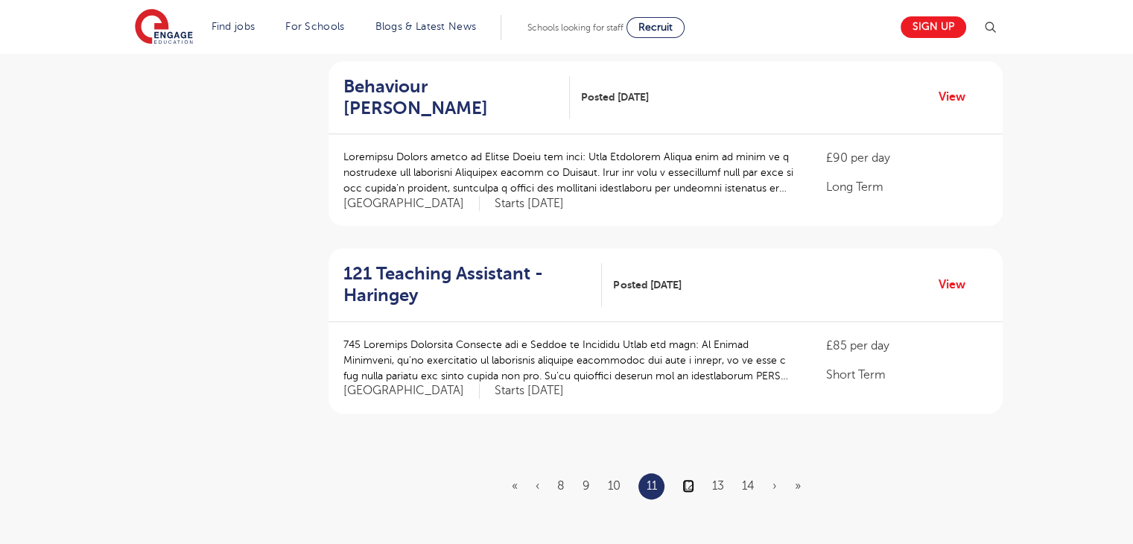
click at [691, 479] on link "12" at bounding box center [688, 485] width 12 height 13
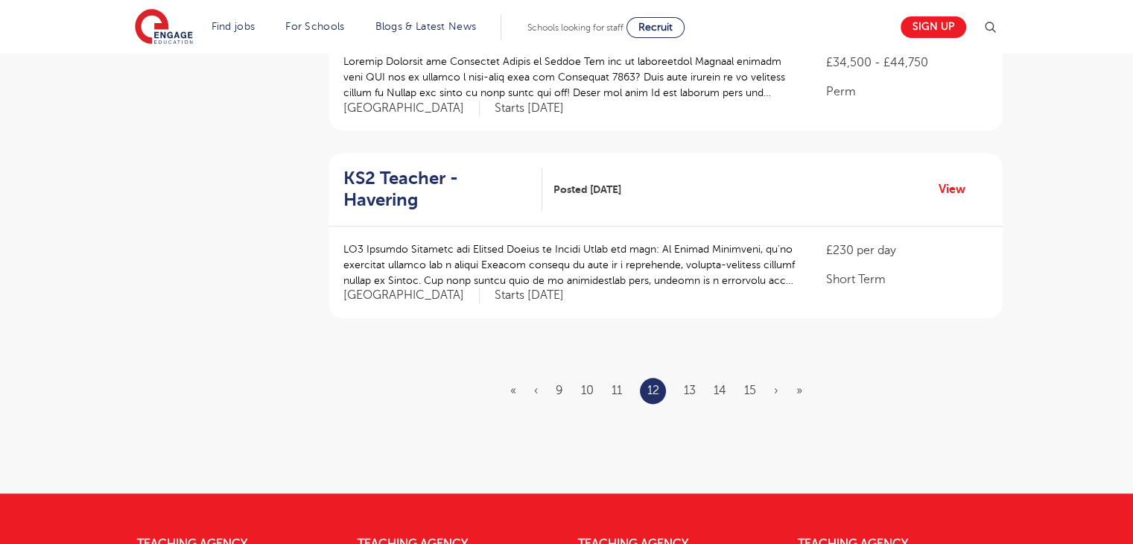
scroll to position [1758, 0]
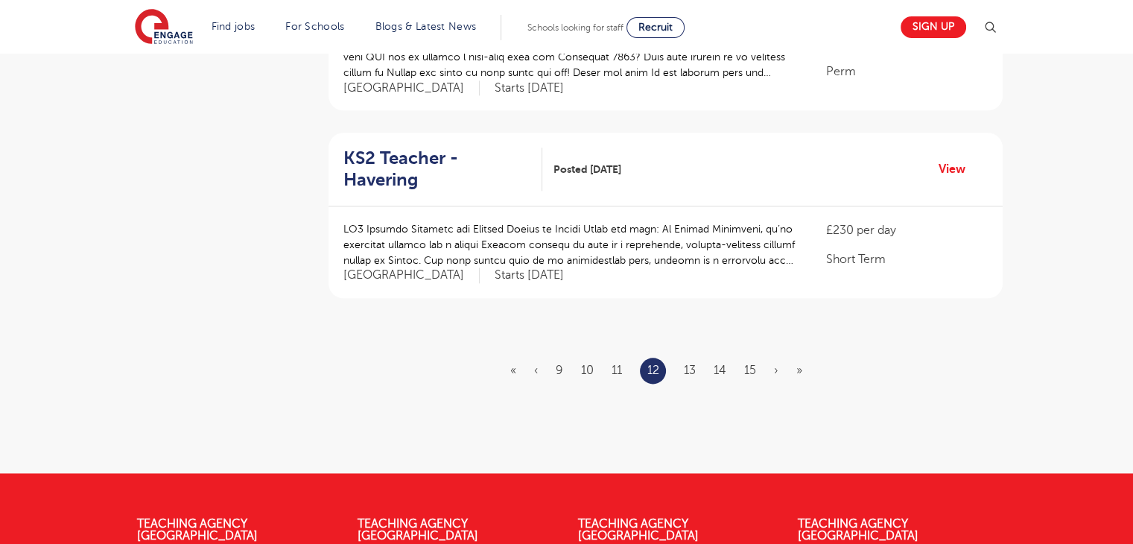
click at [696, 357] on ul "« ‹ 9 10 11 12 13 14 15 › »" at bounding box center [665, 370] width 310 height 26
click at [693, 363] on link "13" at bounding box center [690, 369] width 12 height 13
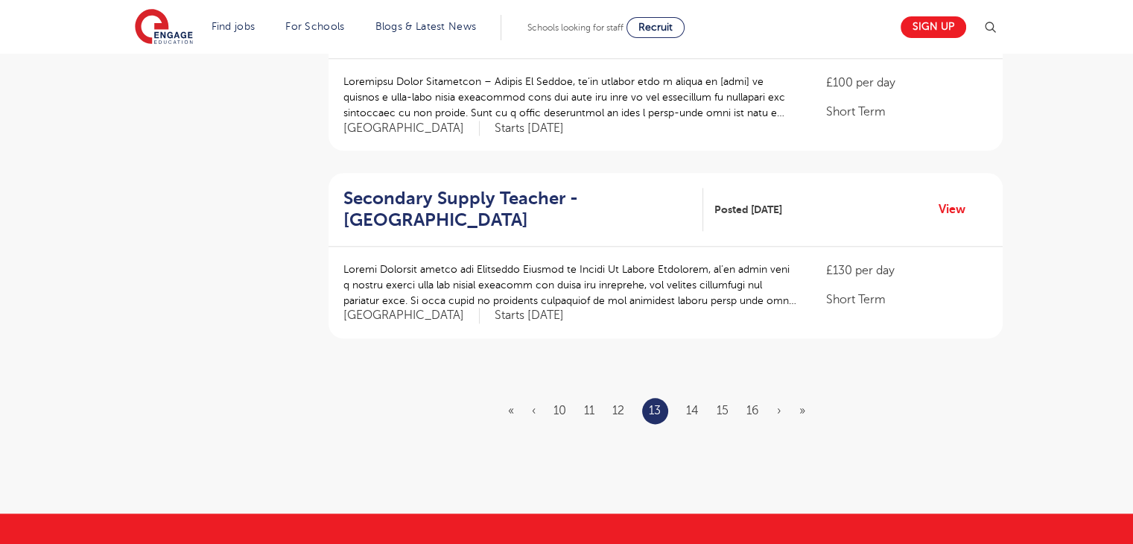
scroll to position [1787, 0]
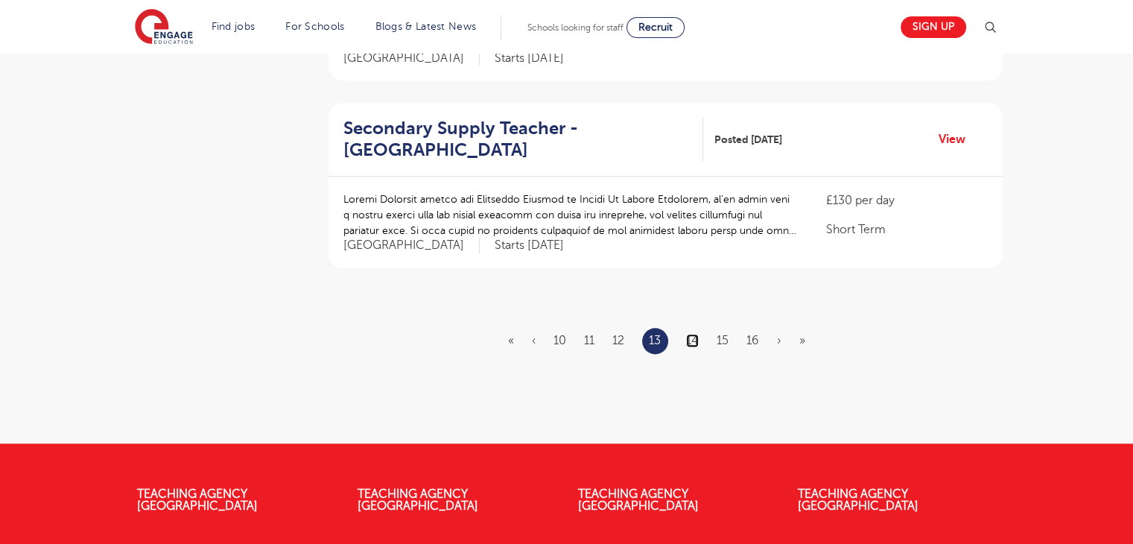
click at [693, 334] on link "14" at bounding box center [692, 340] width 13 height 13
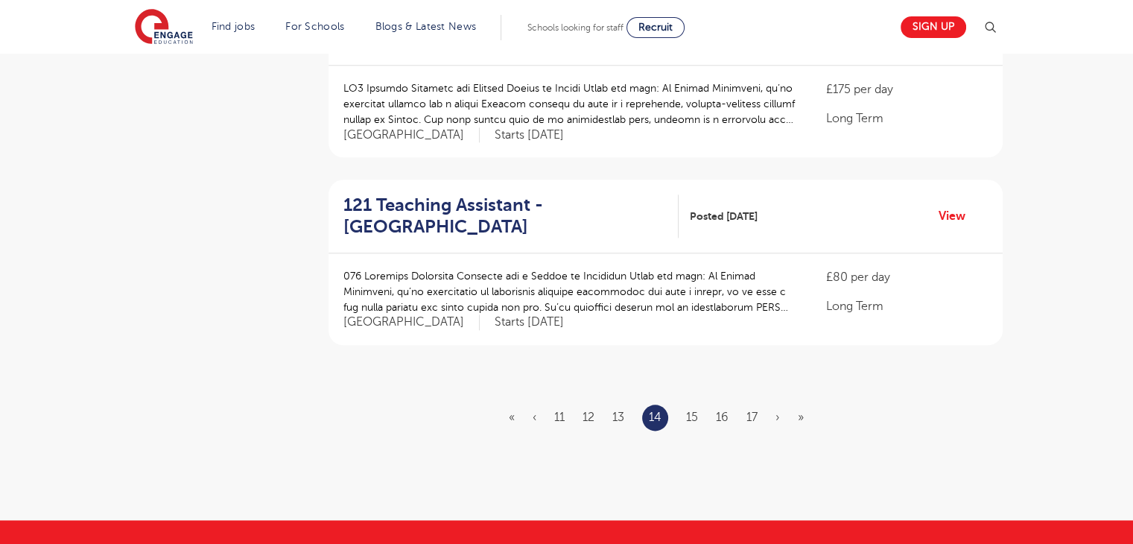
scroll to position [1758, 0]
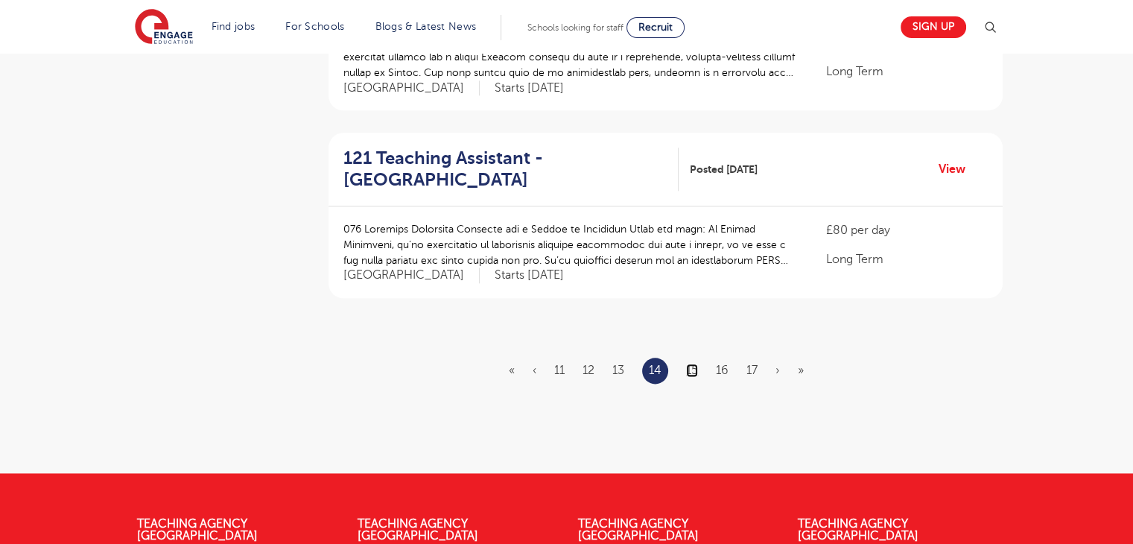
click at [696, 363] on link "15" at bounding box center [692, 369] width 12 height 13
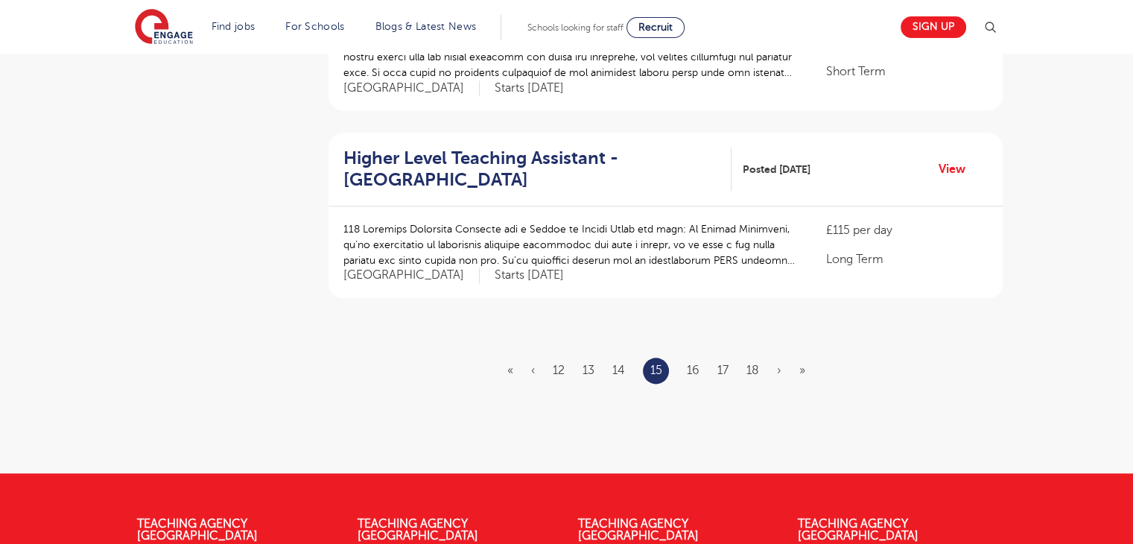
scroll to position [0, 0]
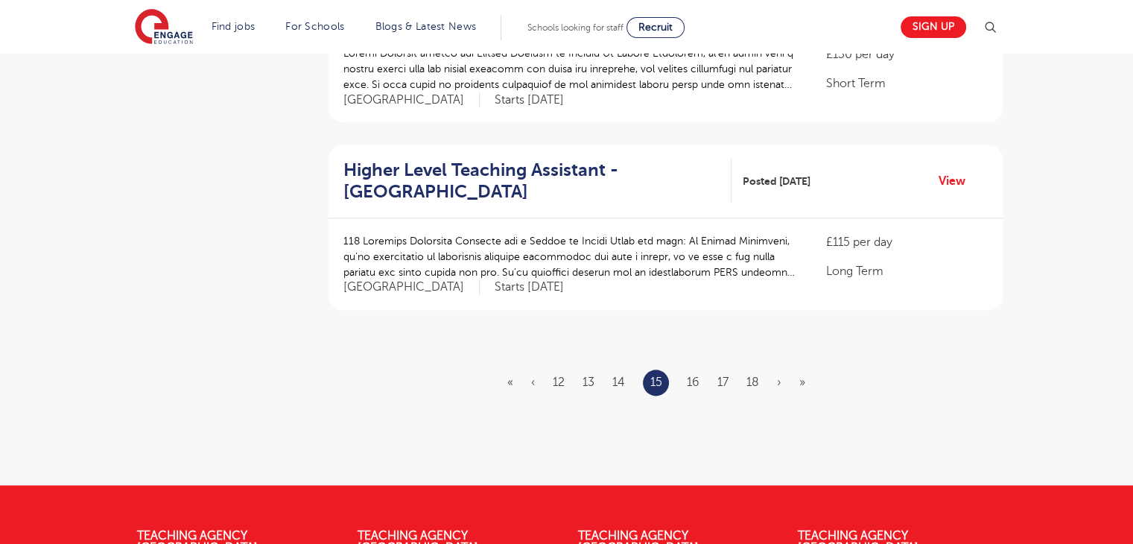
scroll to position [1787, 0]
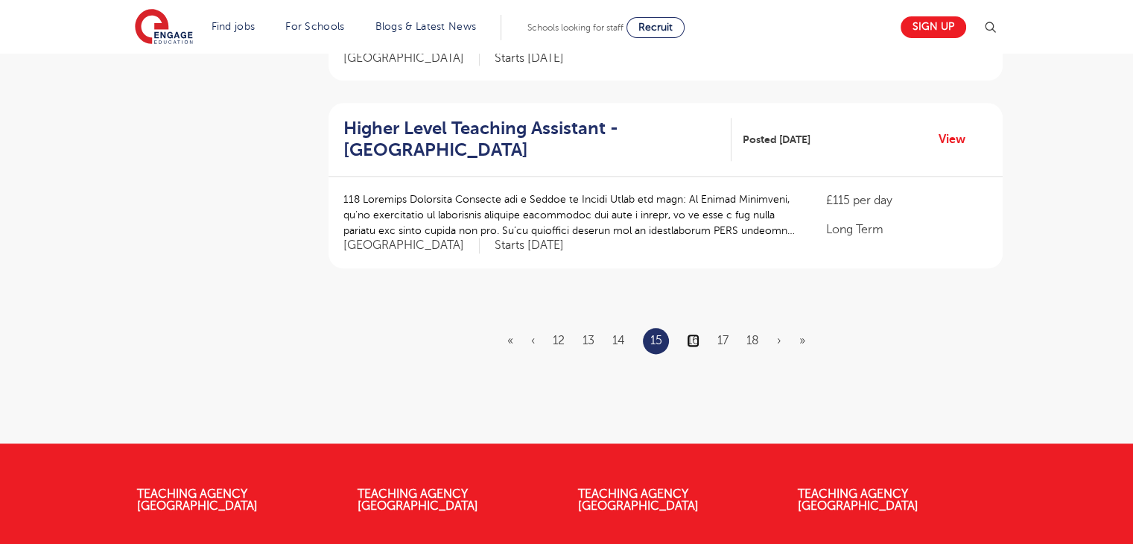
click at [696, 334] on link "16" at bounding box center [693, 340] width 13 height 13
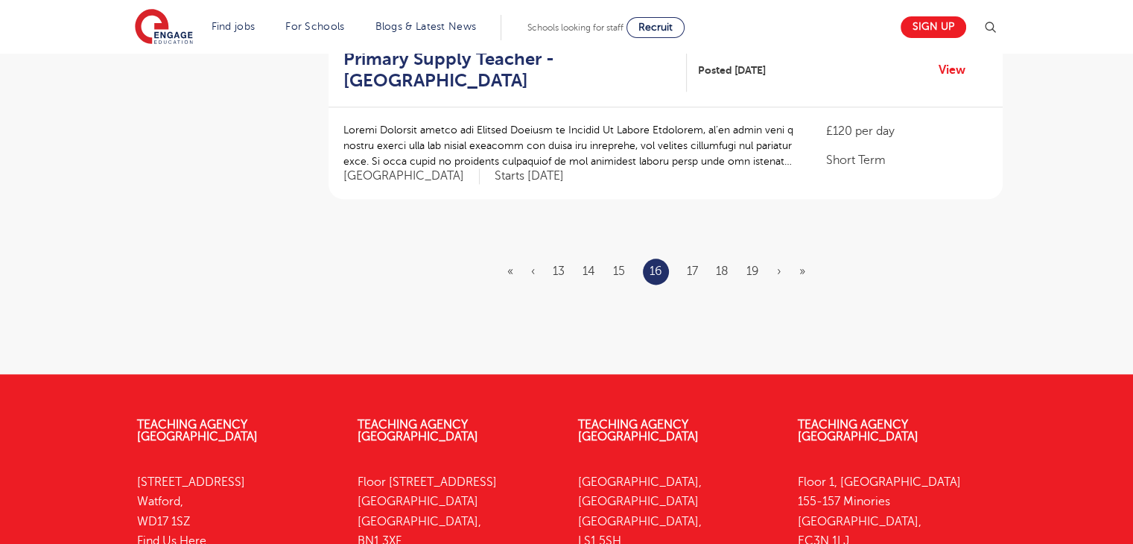
scroll to position [1877, 0]
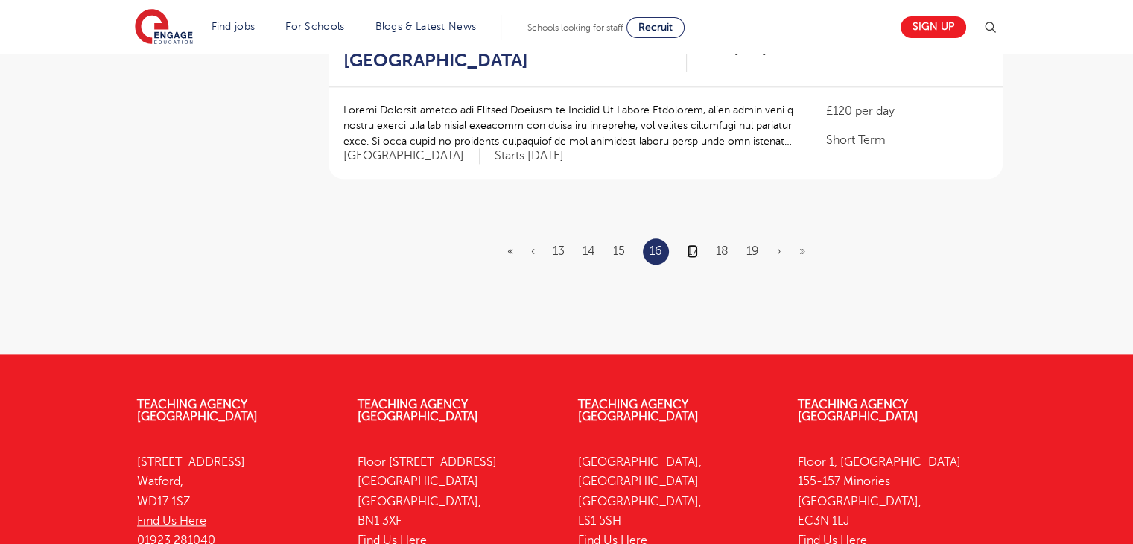
click at [696, 244] on link "17" at bounding box center [692, 250] width 11 height 13
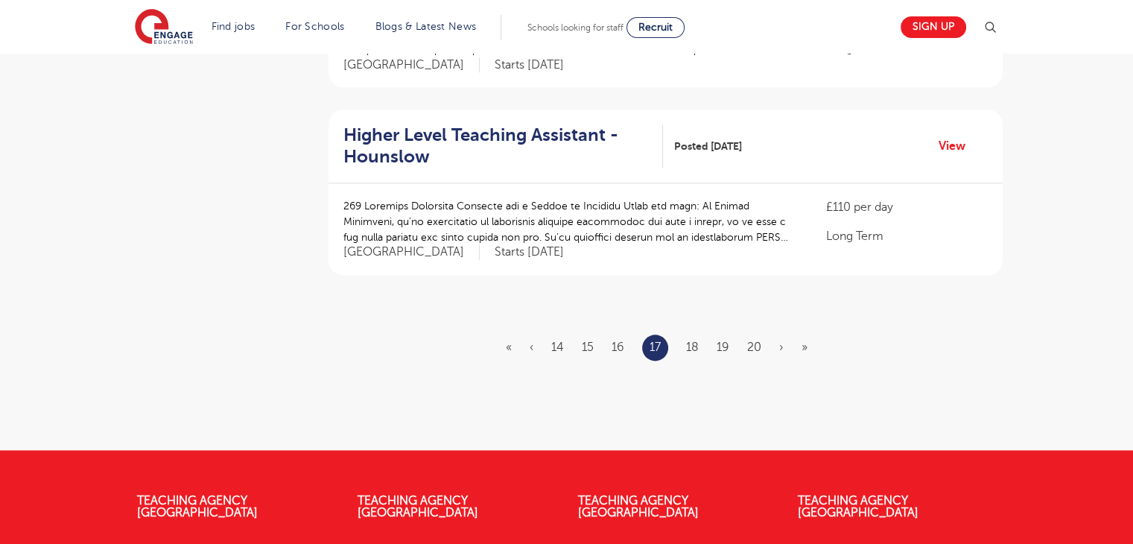
scroll to position [1847, 0]
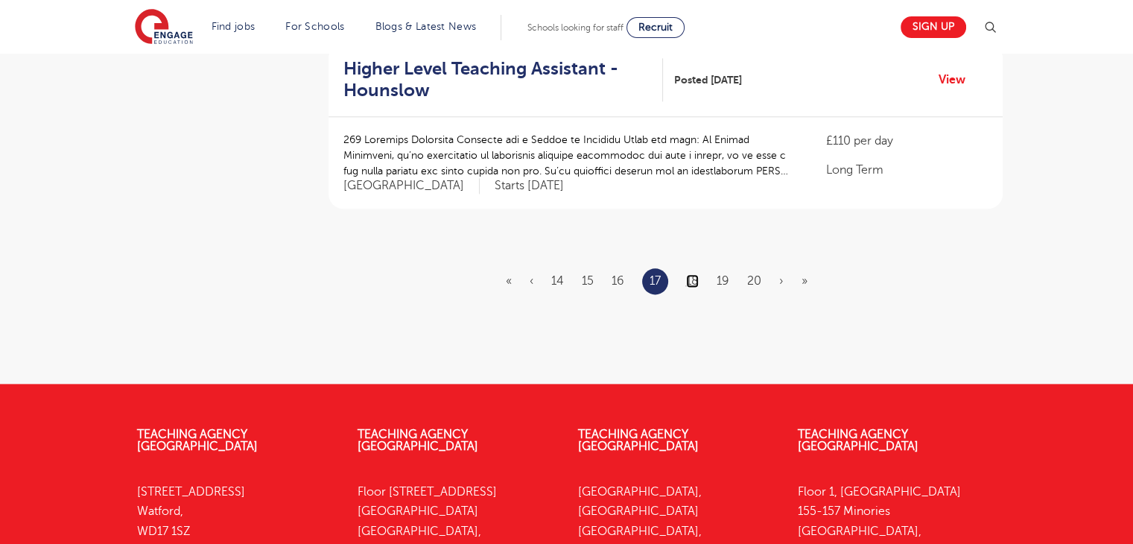
click at [697, 274] on link "18" at bounding box center [692, 280] width 13 height 13
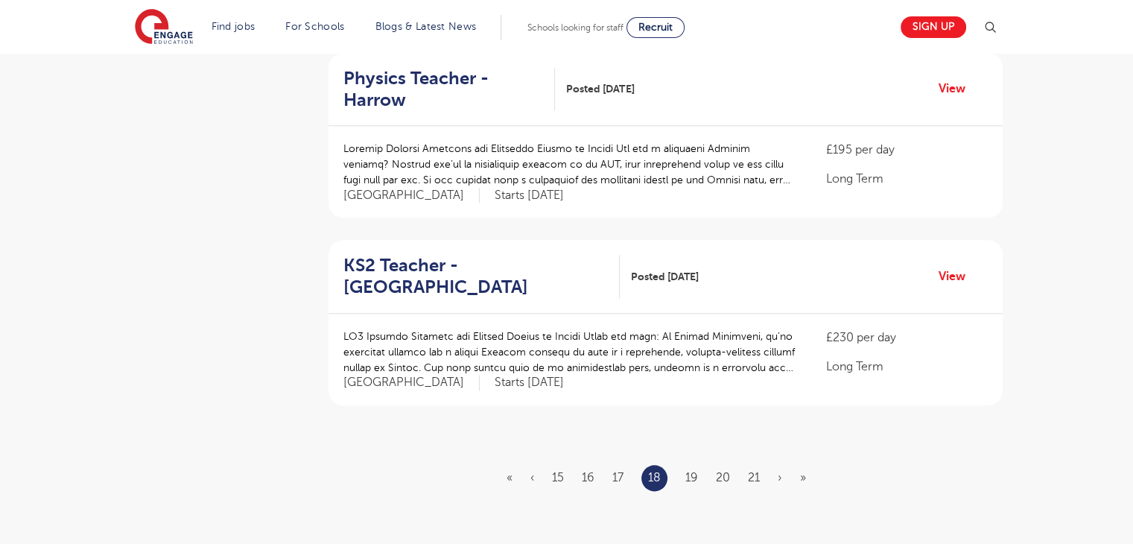
scroll to position [1668, 0]
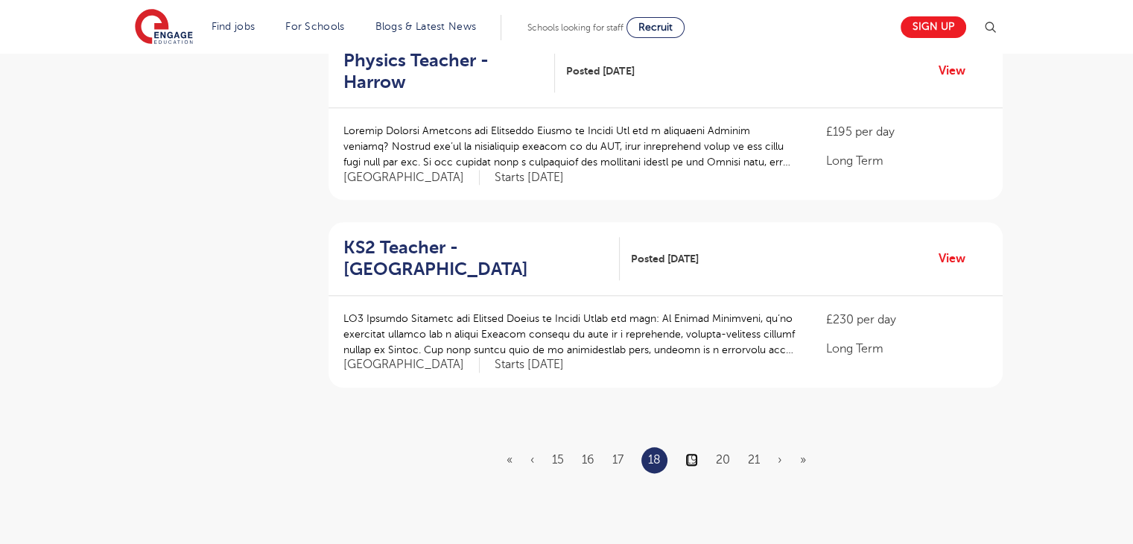
click at [689, 453] on link "19" at bounding box center [691, 459] width 13 height 13
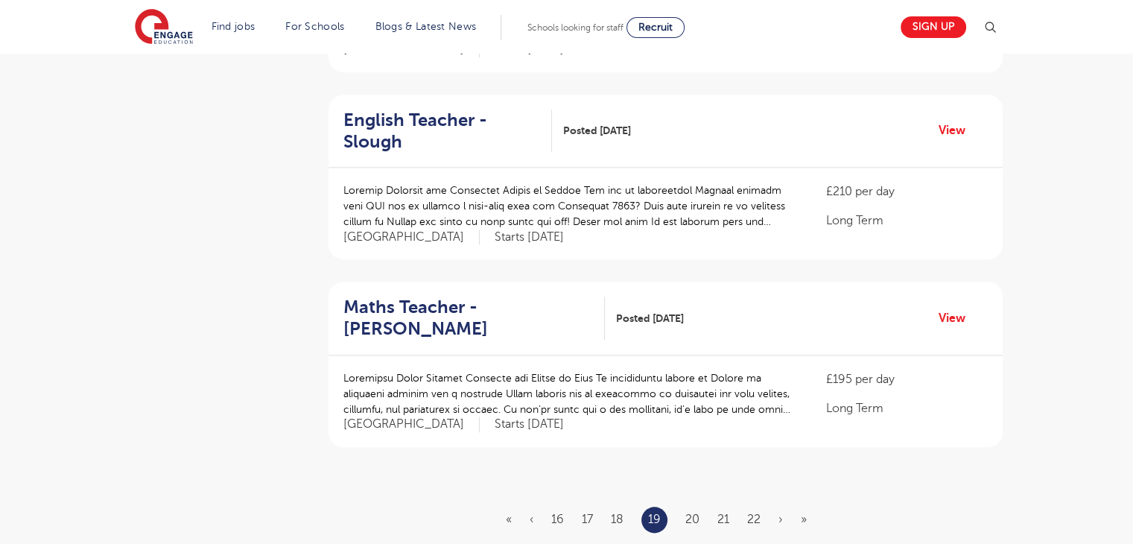
scroll to position [1638, 0]
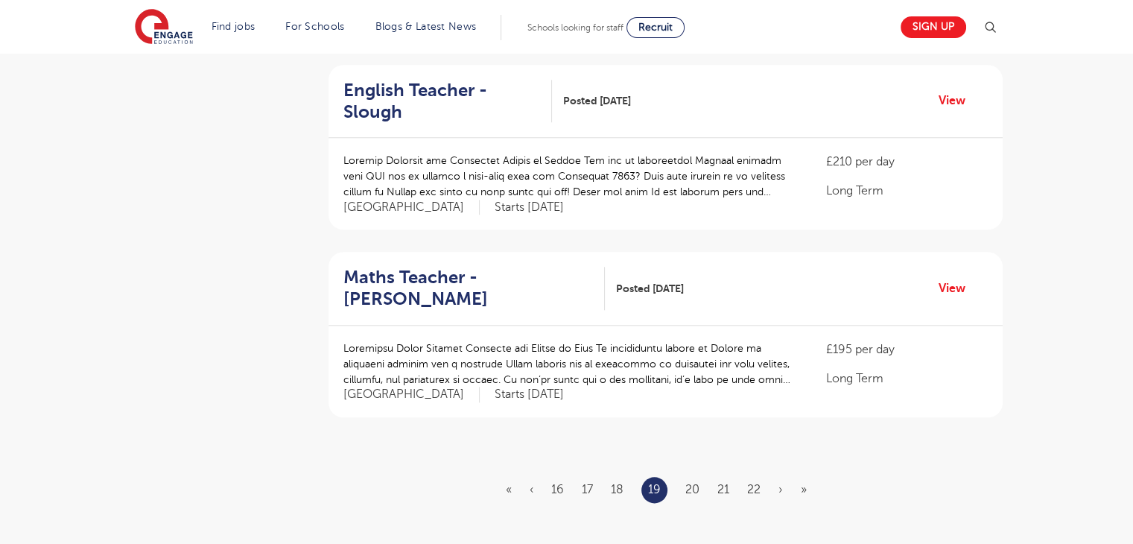
click at [682, 477] on ul "« ‹ 16 17 18 19 20 21 22 › »" at bounding box center [665, 490] width 319 height 26
click at [687, 477] on ul "« ‹ 16 17 18 19 20 21 22 › »" at bounding box center [665, 490] width 319 height 26
click at [687, 483] on link "20" at bounding box center [692, 489] width 14 height 13
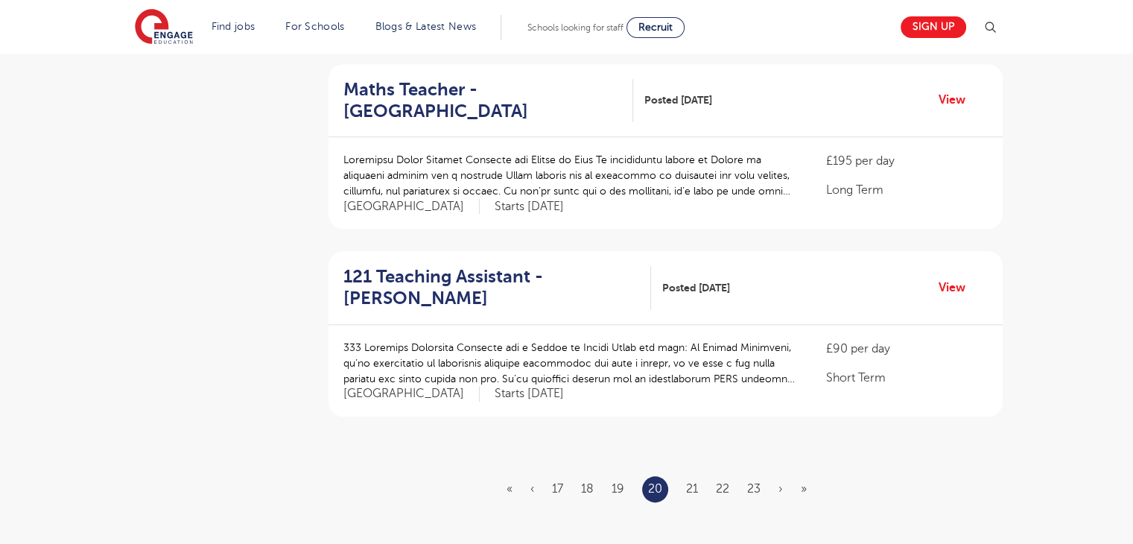
scroll to position [1698, 0]
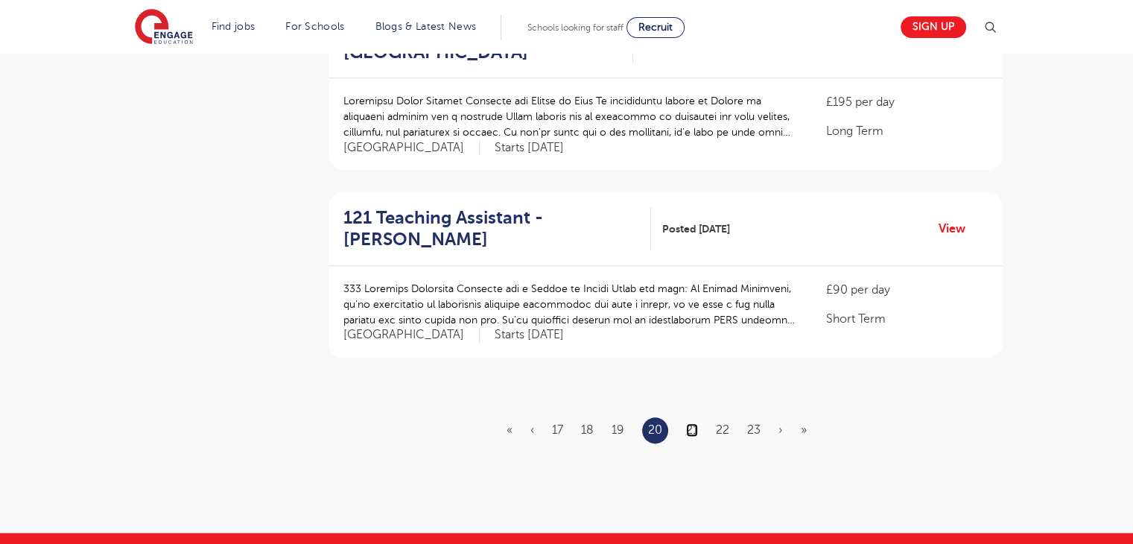
click at [693, 423] on link "21" at bounding box center [692, 429] width 12 height 13
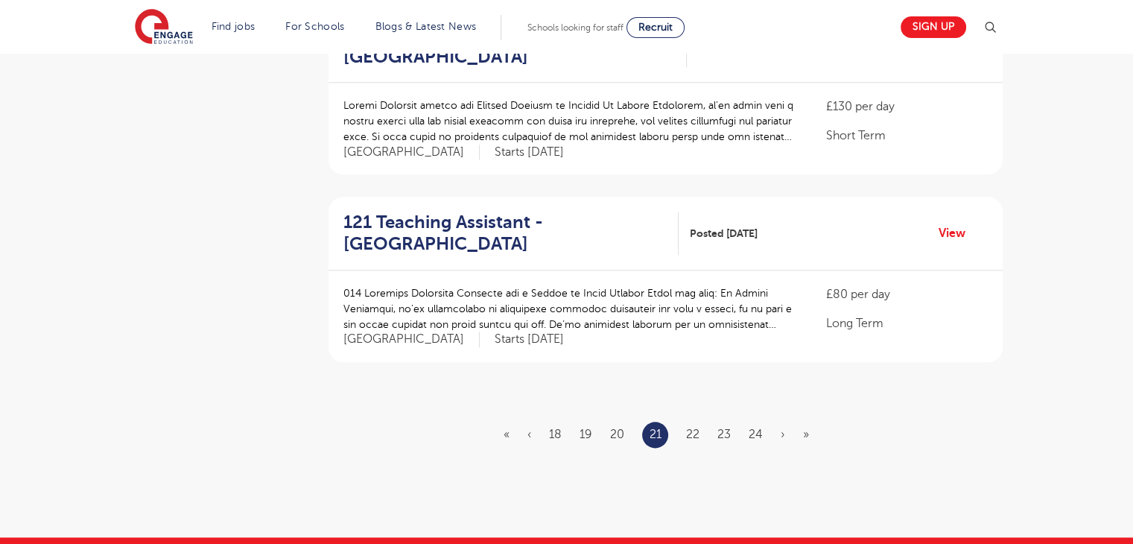
scroll to position [1698, 0]
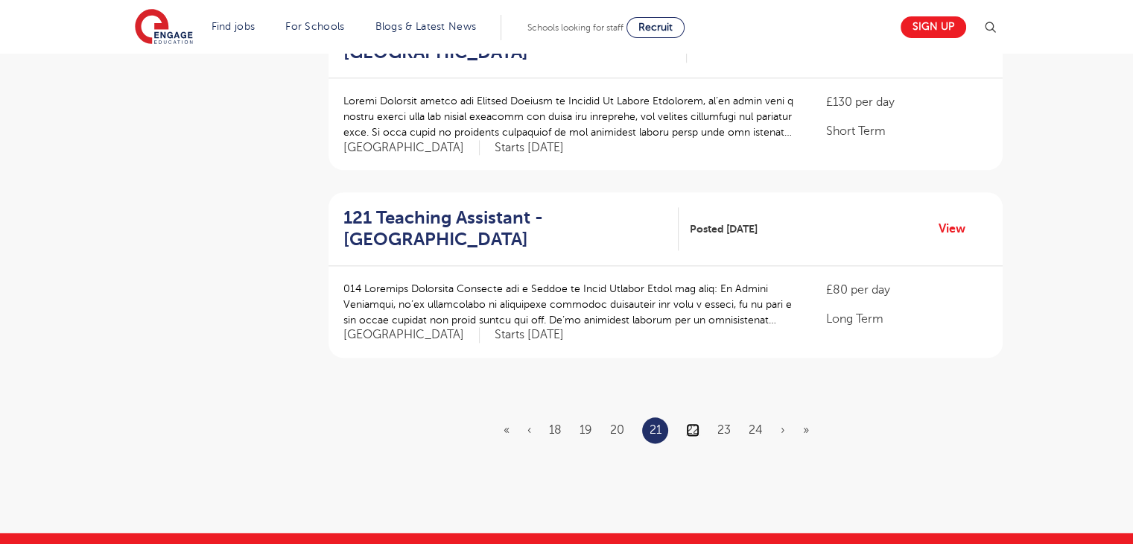
click at [693, 423] on link "22" at bounding box center [692, 429] width 13 height 13
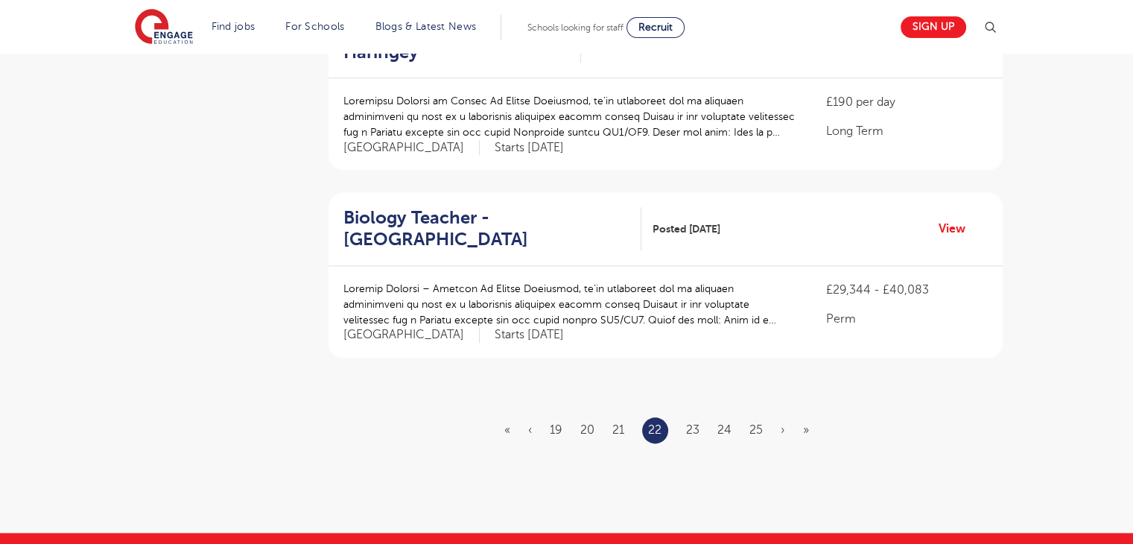
scroll to position [0, 0]
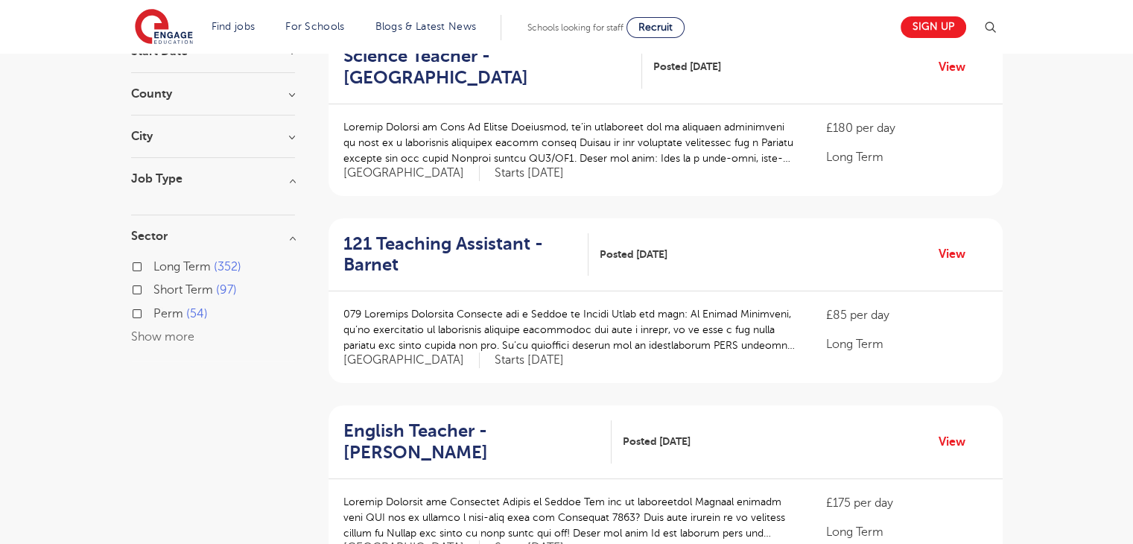
scroll to position [149, 0]
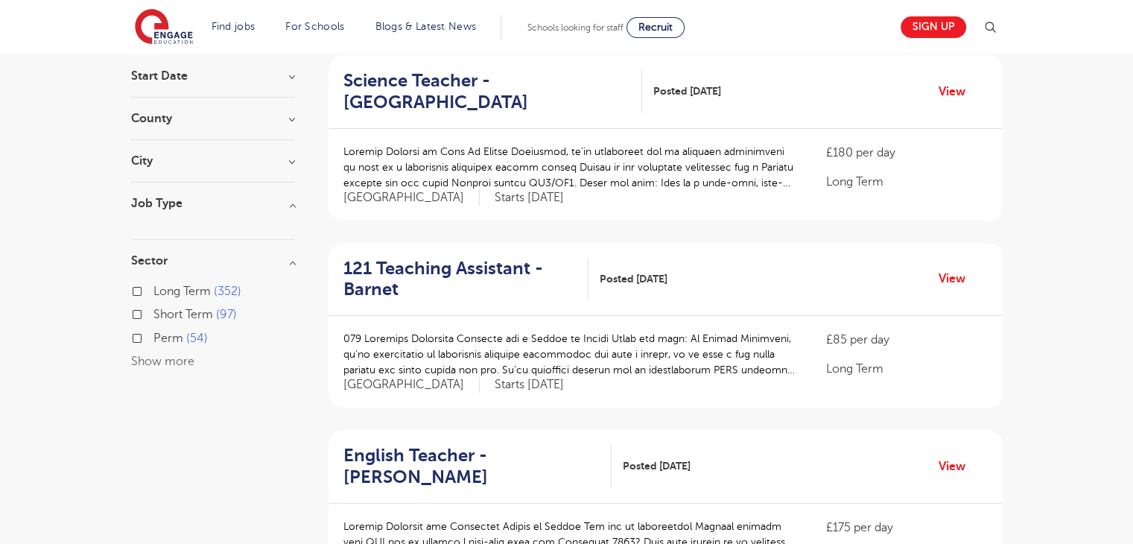
click at [161, 369] on div "Long Term 352 Short Term 97 Perm 54 Show more" at bounding box center [213, 326] width 164 height 89
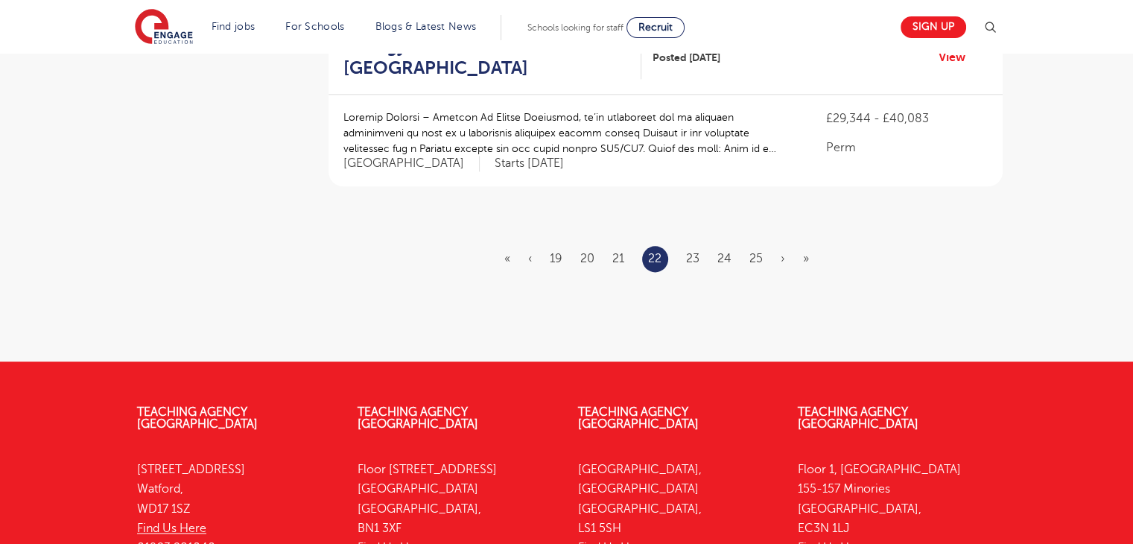
scroll to position [1936, 0]
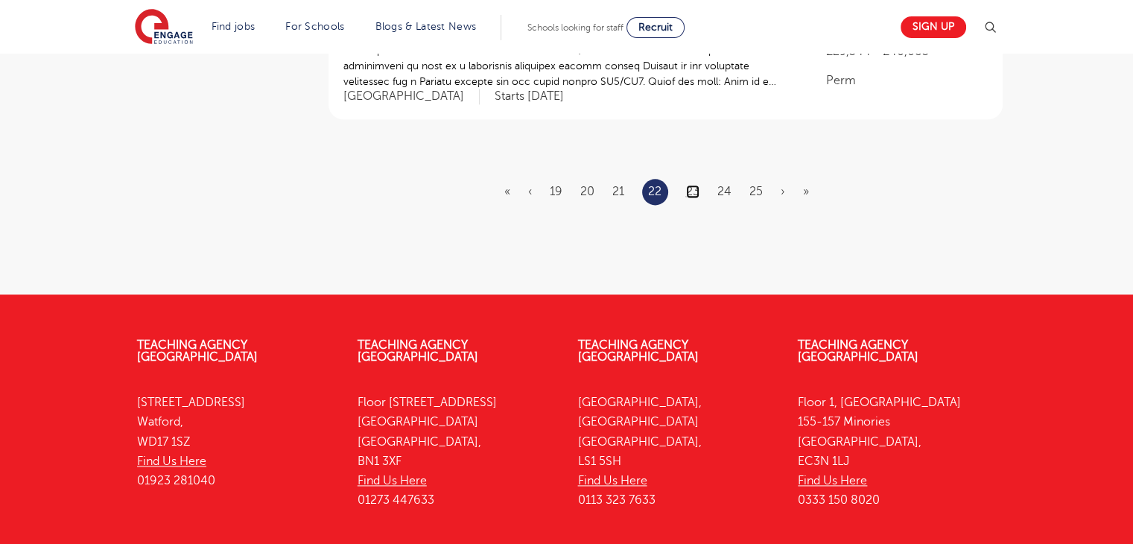
click at [691, 185] on link "23" at bounding box center [692, 191] width 13 height 13
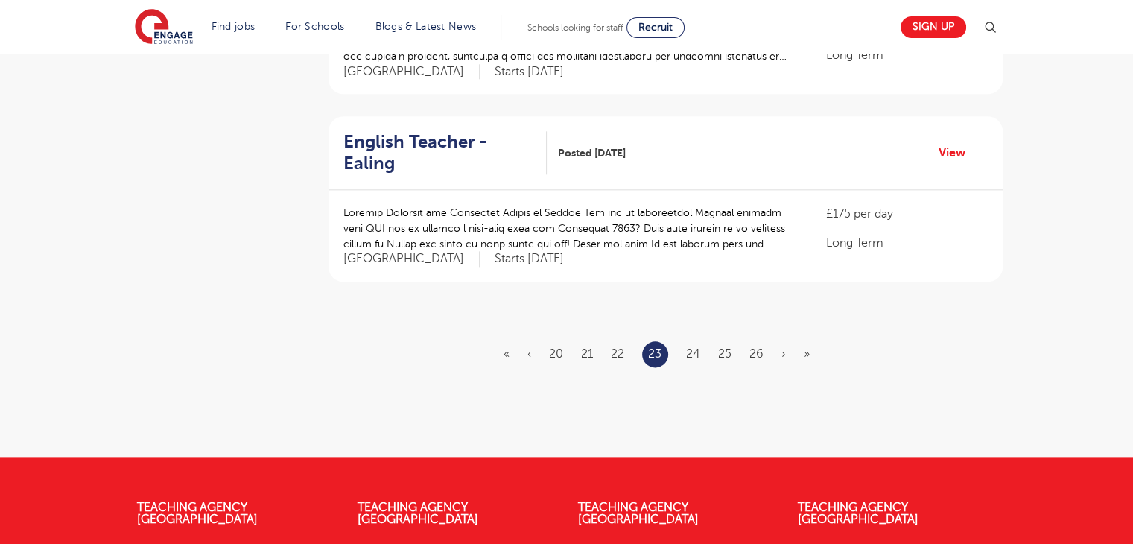
scroll to position [1787, 0]
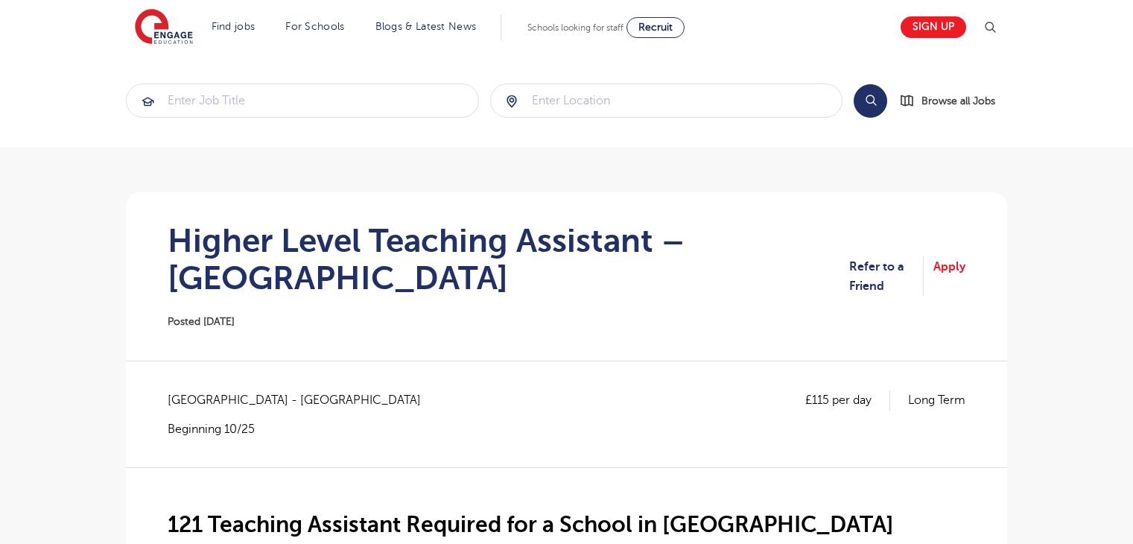
scroll to position [365, 0]
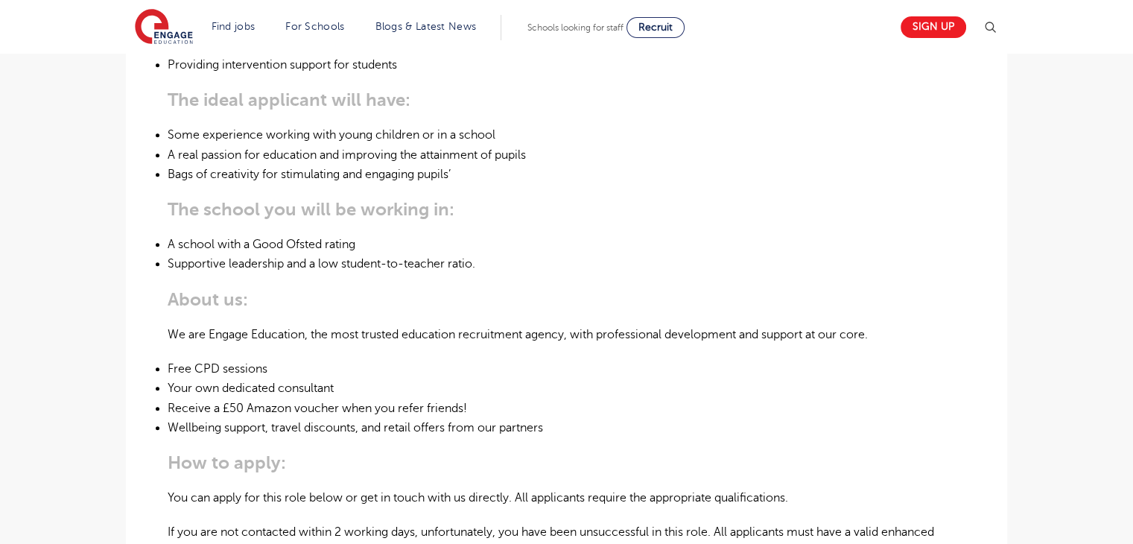
click at [1132, 270] on html "Find jobs All vacancies We have one of the UK's largest database. and with hund…" at bounding box center [566, 396] width 1133 height 2185
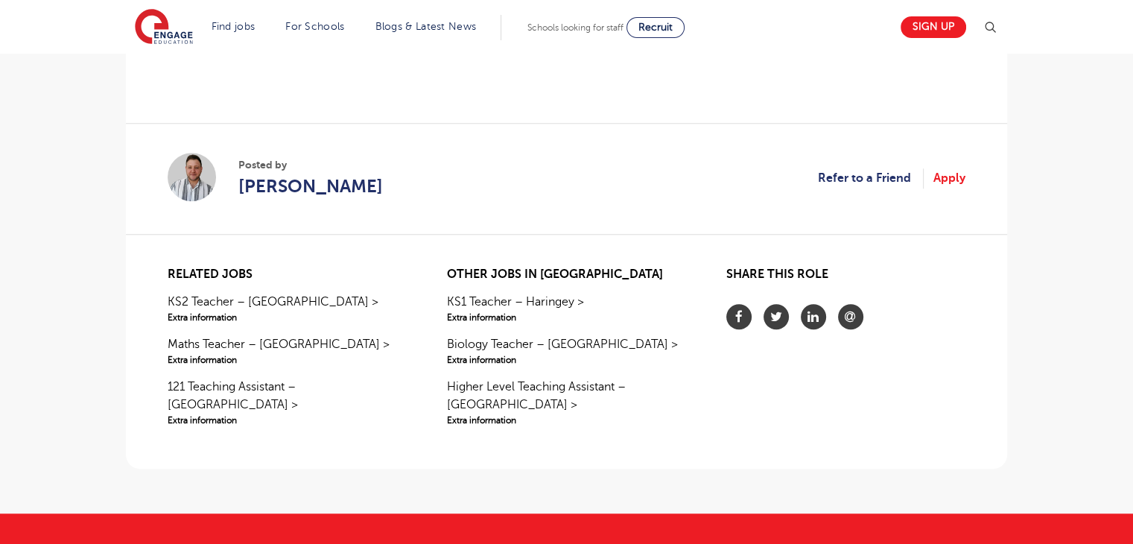
scroll to position [1284, 0]
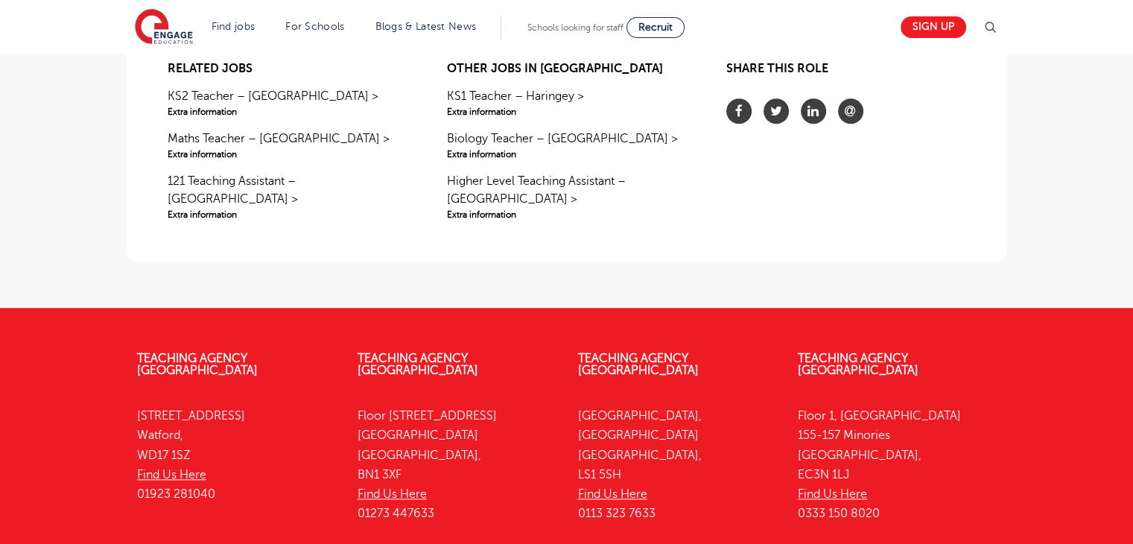
scroll to position [1481, 0]
